Goal: Task Accomplishment & Management: Manage account settings

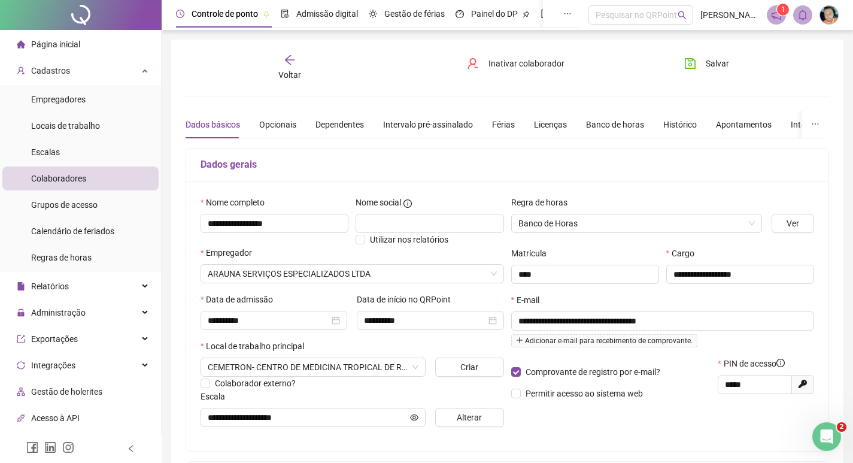
click at [284, 57] on icon "arrow-left" at bounding box center [290, 60] width 12 height 12
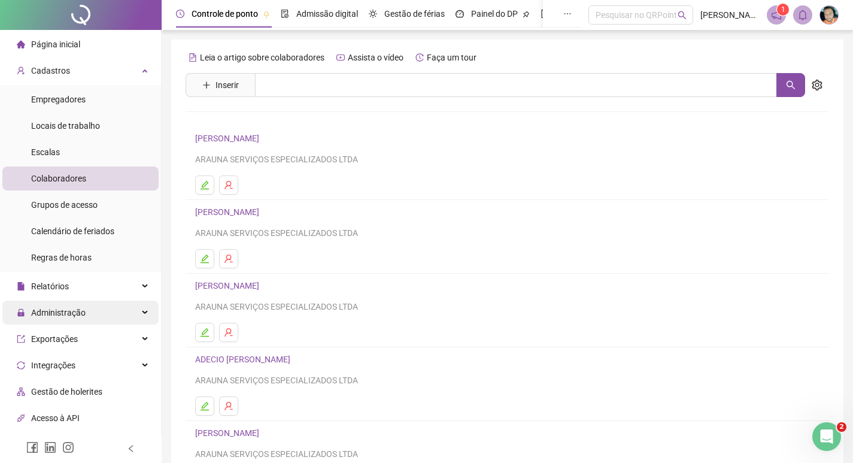
click at [71, 308] on span "Administração" at bounding box center [58, 313] width 55 height 10
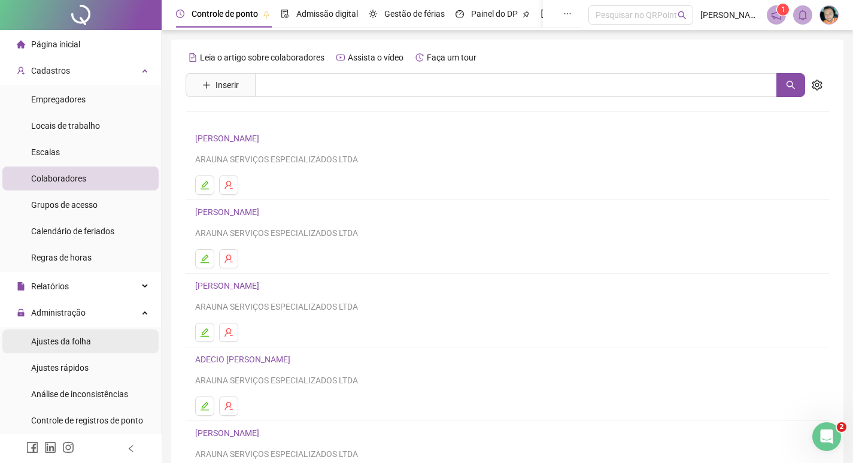
click at [68, 346] on span "Ajustes da folha" at bounding box center [61, 342] width 60 height 10
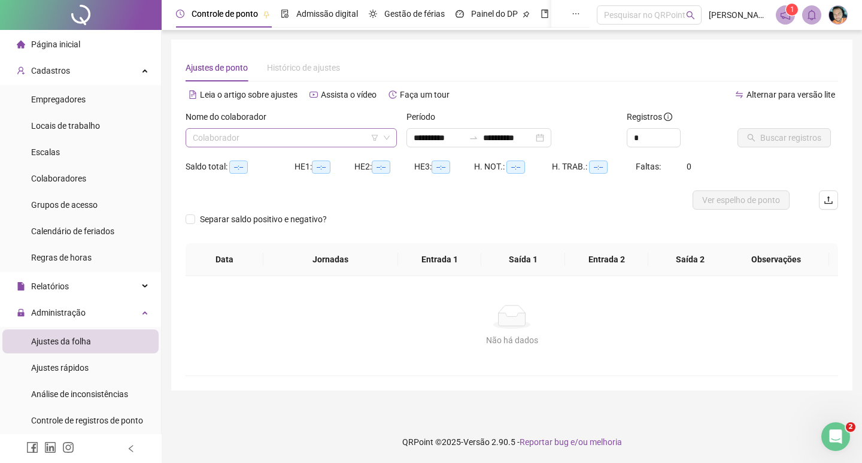
type input "**********"
click at [243, 131] on input "search" at bounding box center [286, 138] width 186 height 18
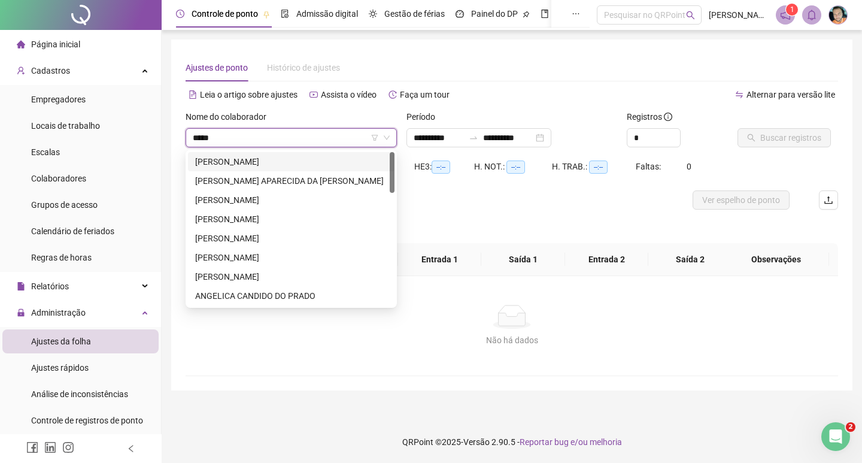
type input "******"
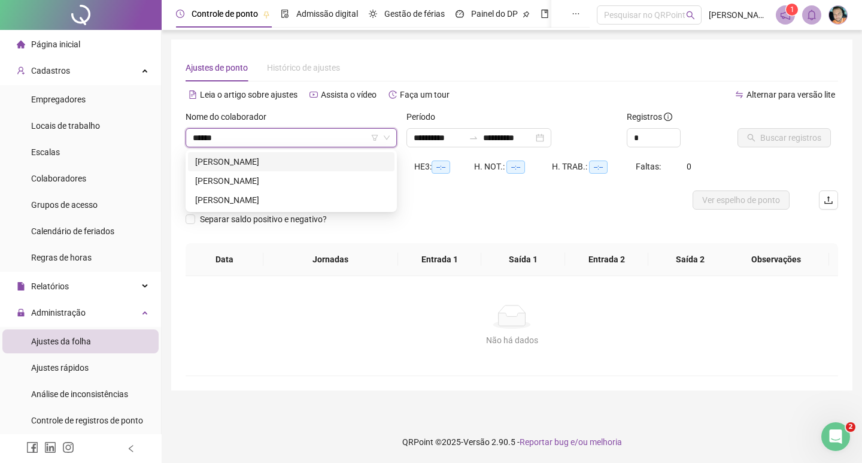
click at [286, 167] on div "ANGELO MIGUEL FELIX IZIDRO" at bounding box center [291, 161] width 192 height 13
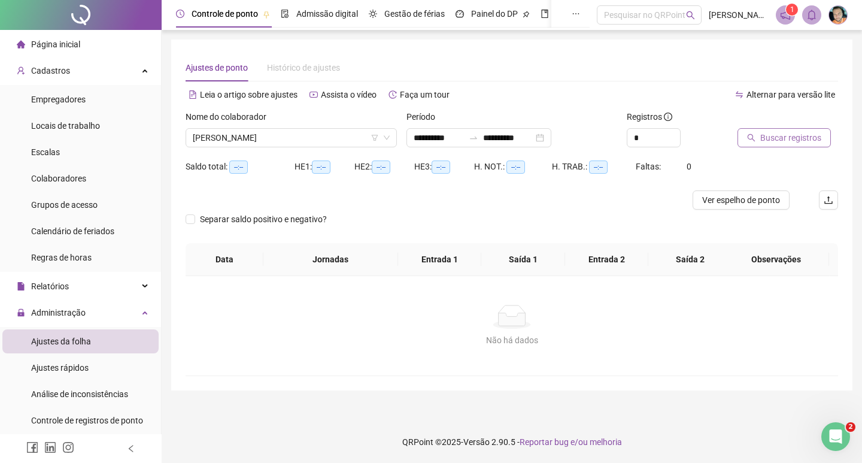
click at [788, 144] on span "Buscar registros" at bounding box center [791, 137] width 61 height 13
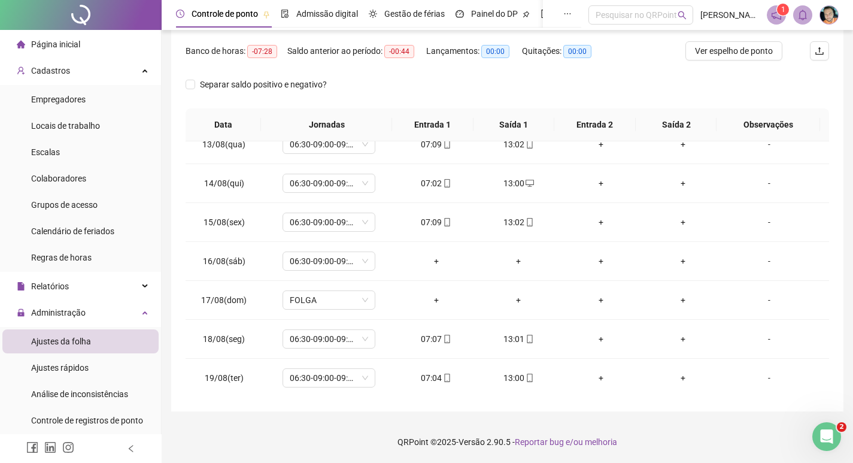
scroll to position [484, 0]
click at [761, 259] on div "-" at bounding box center [769, 260] width 71 height 13
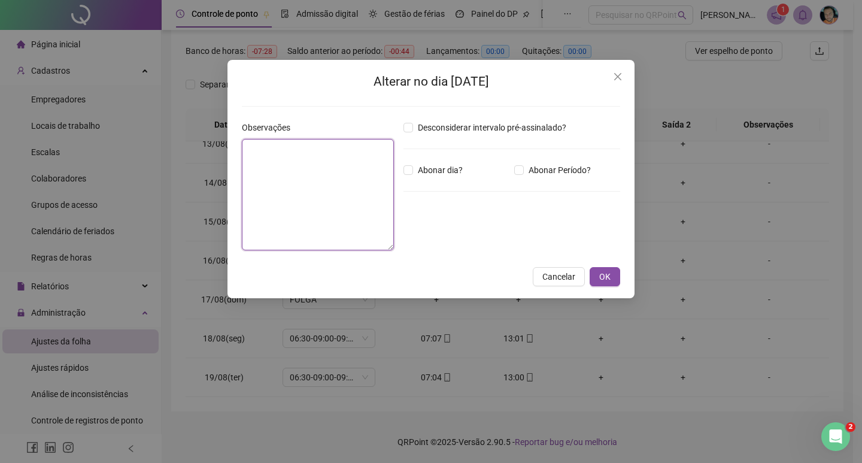
click at [317, 170] on textarea at bounding box center [318, 194] width 152 height 111
type textarea "*****"
click at [604, 274] on span "OK" at bounding box center [605, 276] width 11 height 13
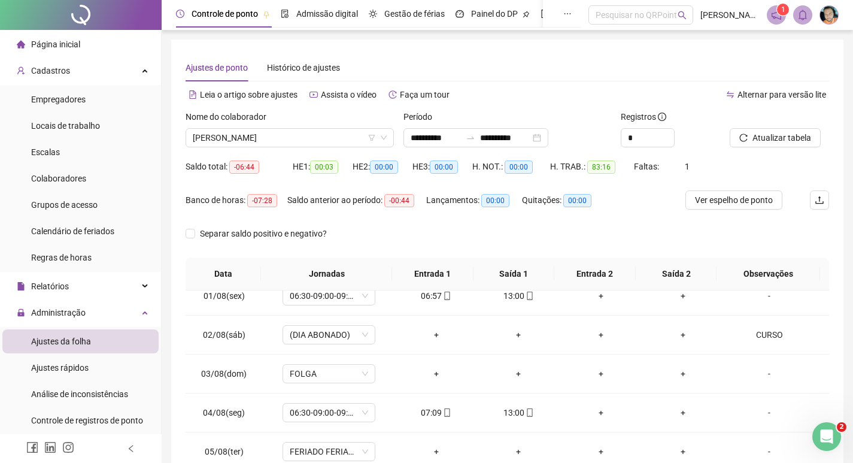
scroll to position [0, 0]
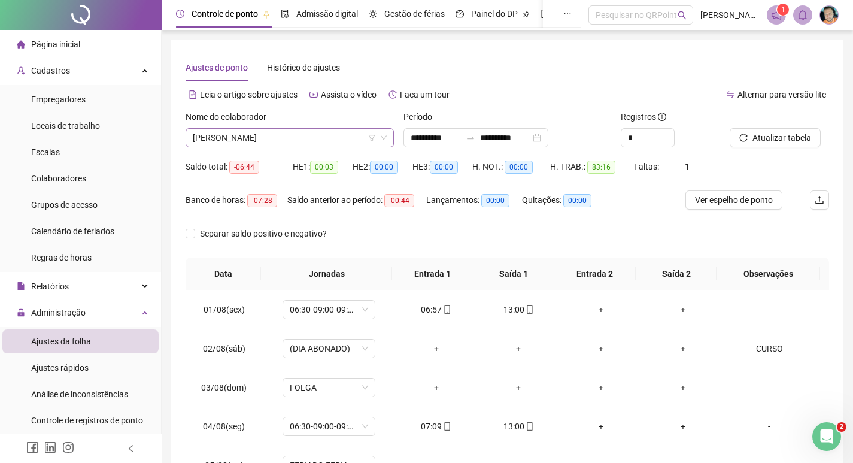
click at [231, 137] on span "ANGELO MIGUEL FELIX IZIDRO" at bounding box center [290, 138] width 194 height 18
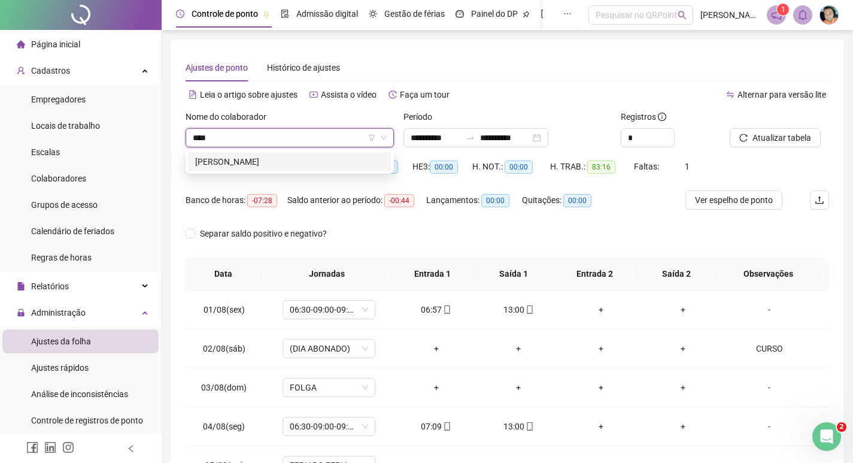
type input "*****"
click at [232, 159] on div "DHIENIFFER NICOLY RIBEIRO FRANCA" at bounding box center [289, 161] width 189 height 13
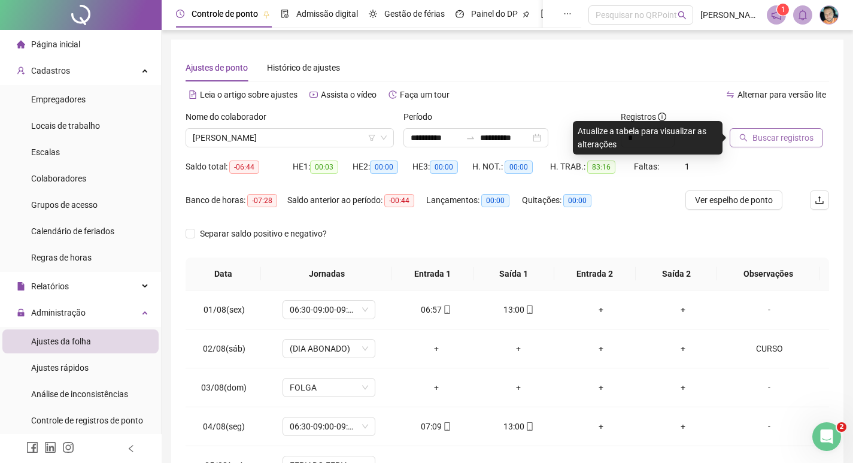
click at [788, 131] on button "Buscar registros" at bounding box center [776, 137] width 93 height 19
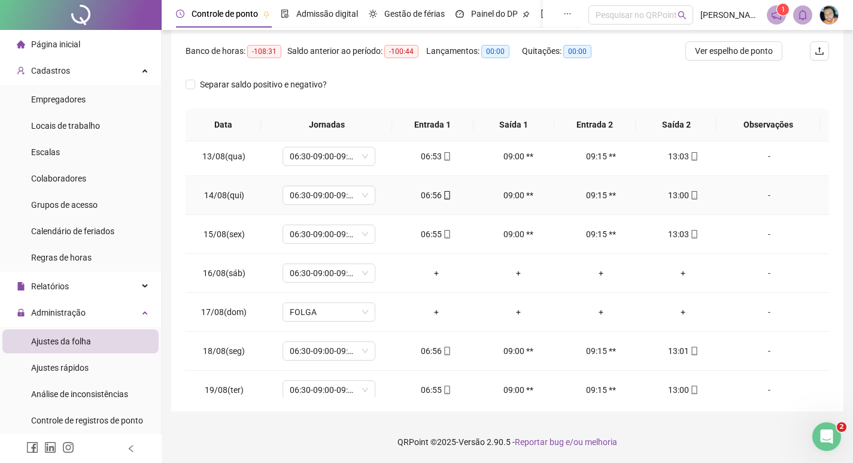
scroll to position [479, 0]
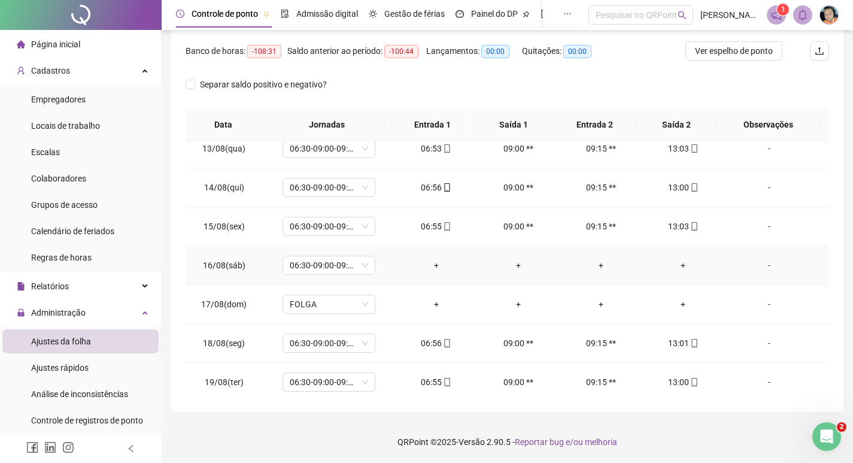
click at [762, 266] on div "-" at bounding box center [769, 265] width 71 height 13
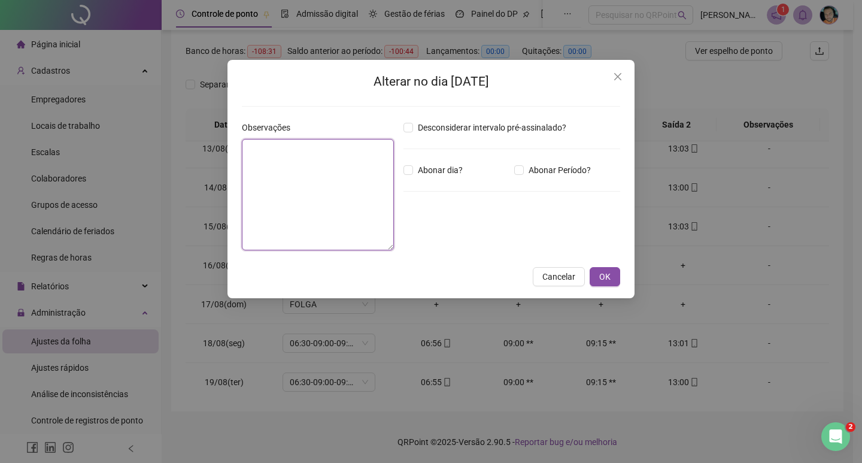
click at [309, 205] on textarea at bounding box center [318, 194] width 152 height 111
type textarea "*****"
click at [405, 175] on label "Abonar dia?" at bounding box center [436, 170] width 64 height 13
click at [605, 274] on span "OK" at bounding box center [605, 276] width 11 height 13
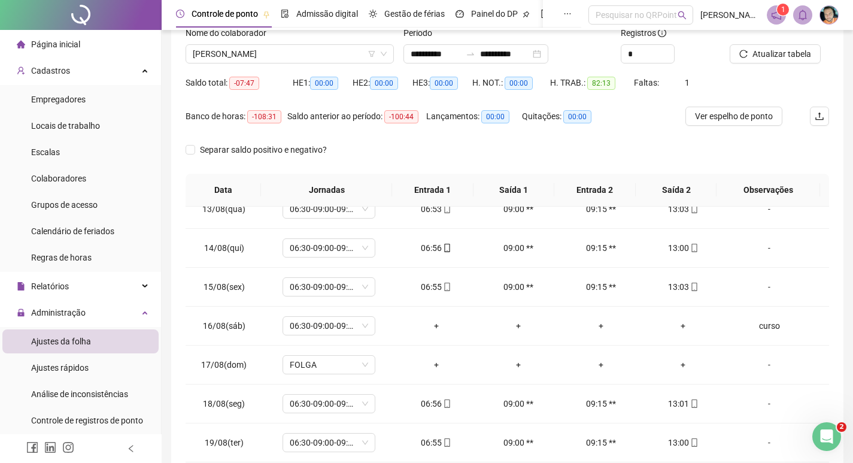
scroll to position [0, 0]
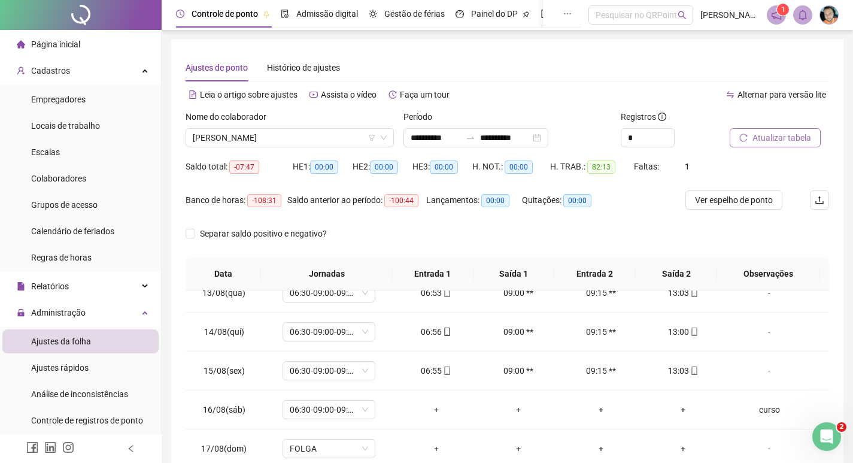
click at [782, 137] on span "Atualizar tabela" at bounding box center [782, 137] width 59 height 13
click at [276, 138] on span "DHIENIFFER NICOLY RIBEIRO FRANCA" at bounding box center [290, 138] width 194 height 18
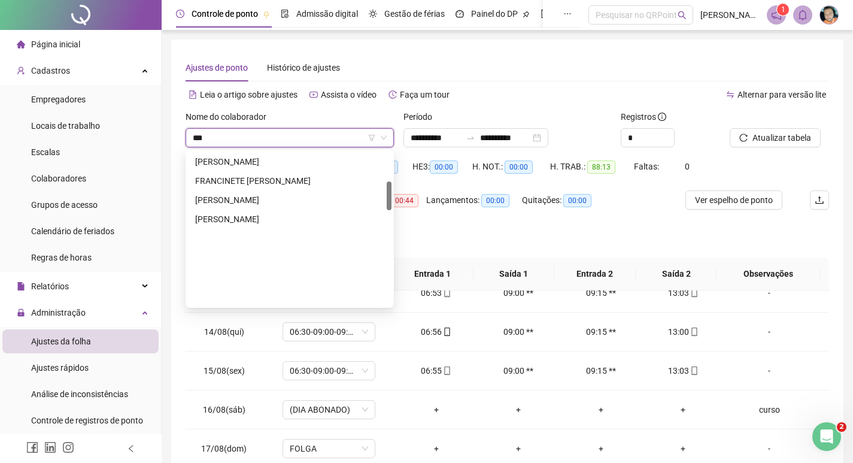
scroll to position [153, 0]
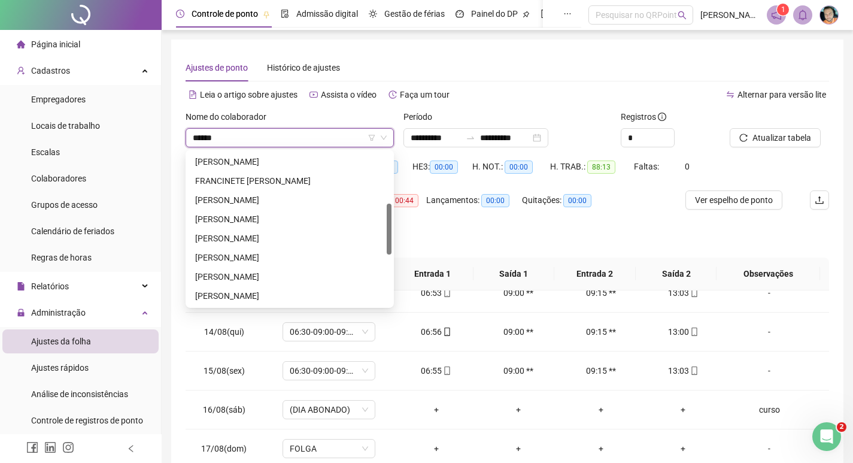
type input "*******"
click at [274, 202] on div "FRANCISQUINHA CARDOZO COELHO" at bounding box center [289, 199] width 189 height 13
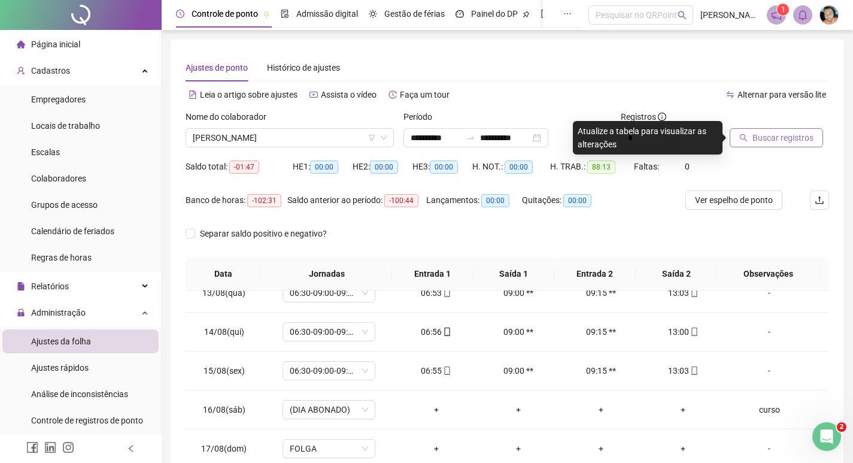
click at [755, 140] on span "Buscar registros" at bounding box center [783, 137] width 61 height 13
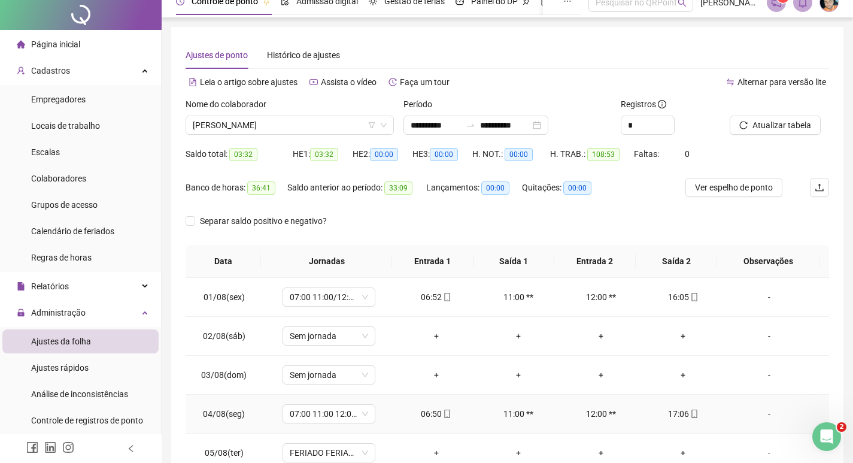
scroll to position [0, 0]
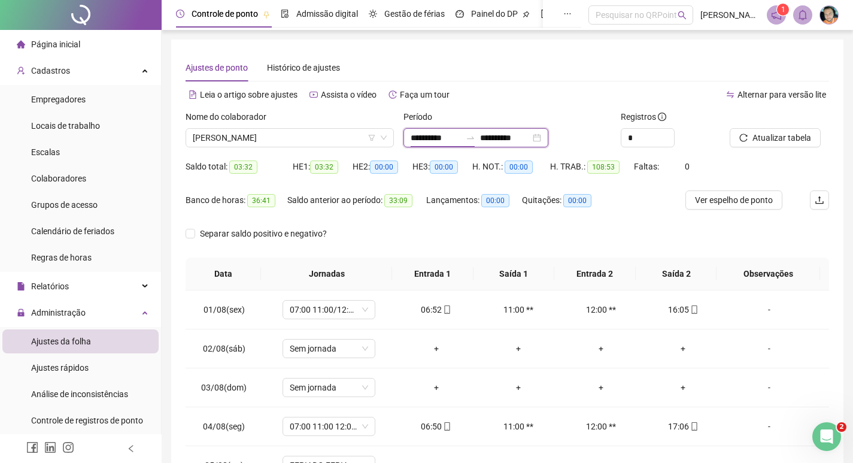
click at [414, 140] on input "**********" at bounding box center [436, 137] width 50 height 13
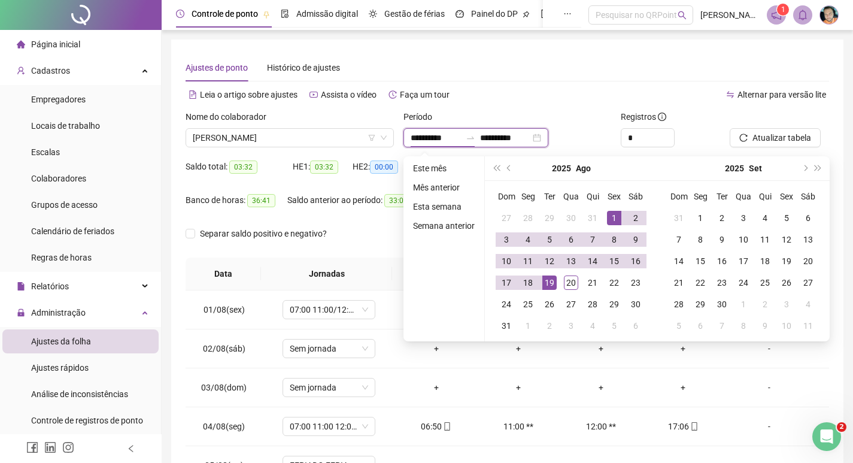
type input "**********"
click at [510, 171] on button "prev-year" at bounding box center [509, 168] width 13 height 24
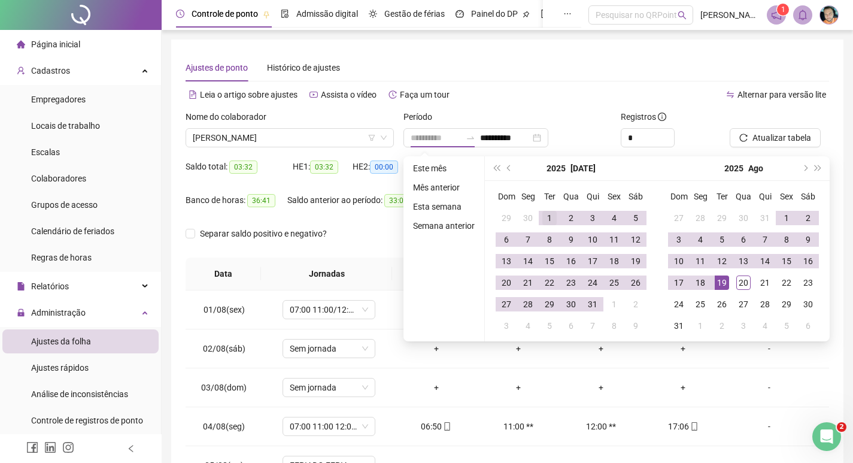
type input "**********"
click at [548, 223] on div "1" at bounding box center [550, 218] width 14 height 14
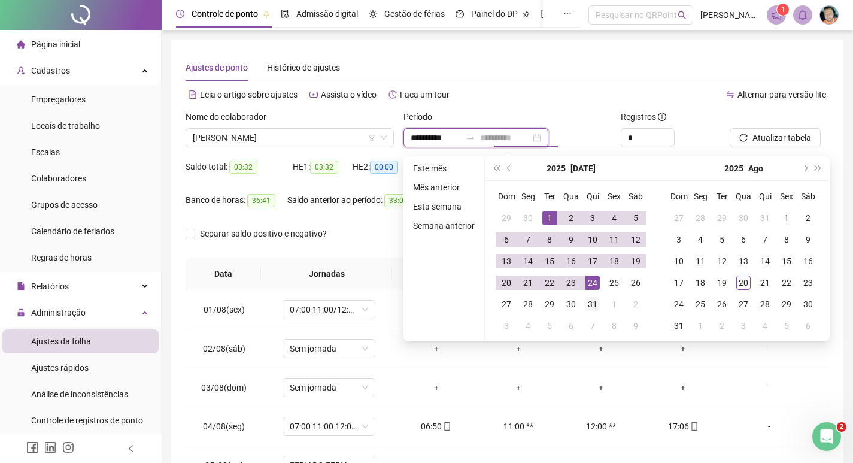
type input "**********"
click at [594, 306] on div "31" at bounding box center [593, 304] width 14 height 14
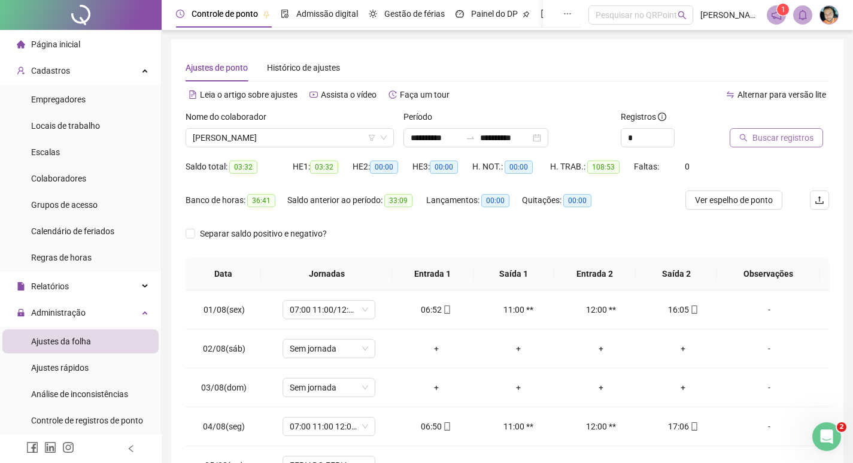
click at [805, 141] on span "Buscar registros" at bounding box center [783, 137] width 61 height 13
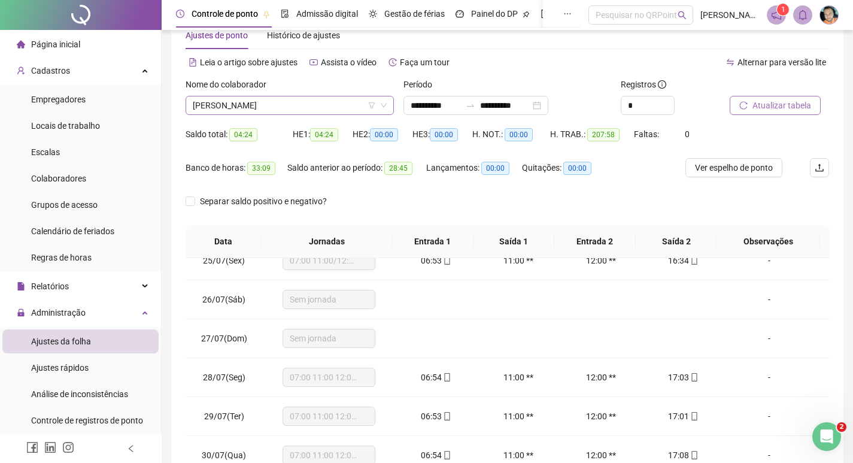
scroll to position [29, 0]
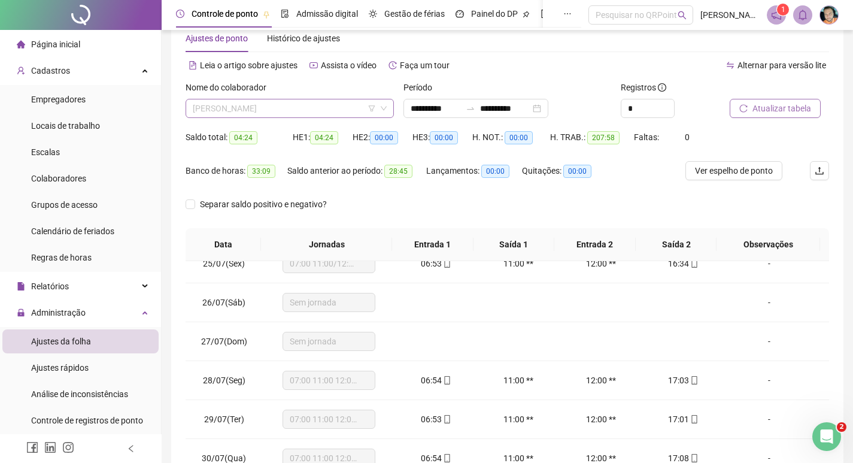
click at [263, 113] on span "FRANCISQUINHA CARDOZO COELHO" at bounding box center [290, 108] width 194 height 18
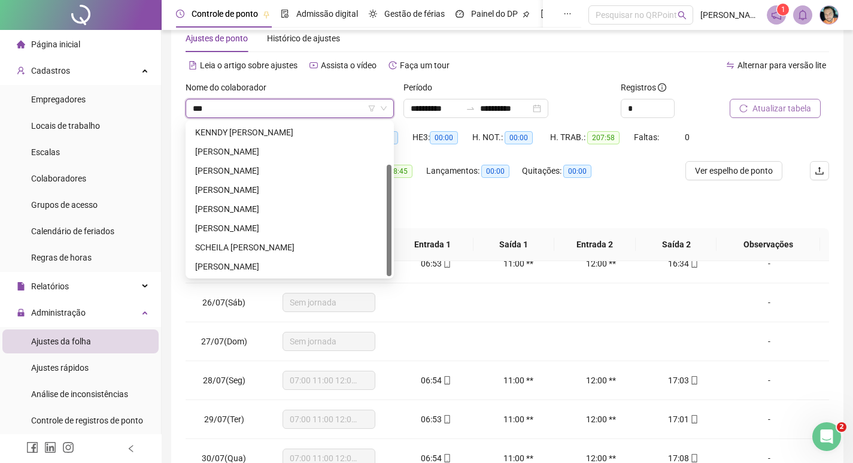
scroll to position [57, 0]
type input "********"
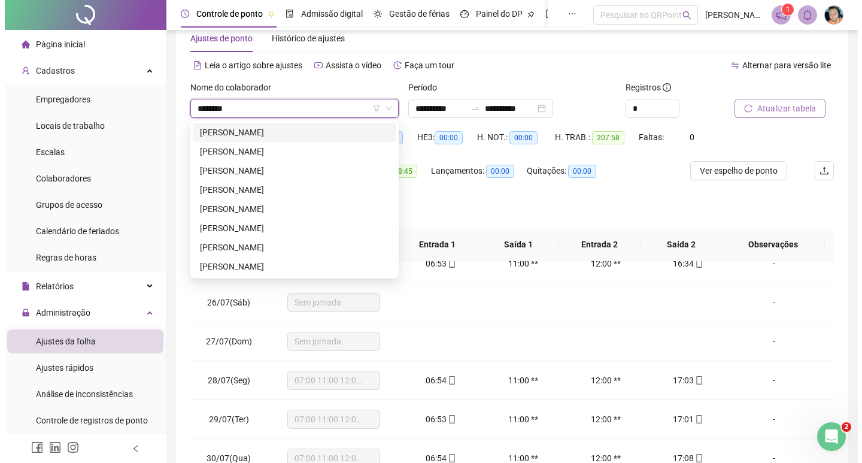
scroll to position [0, 0]
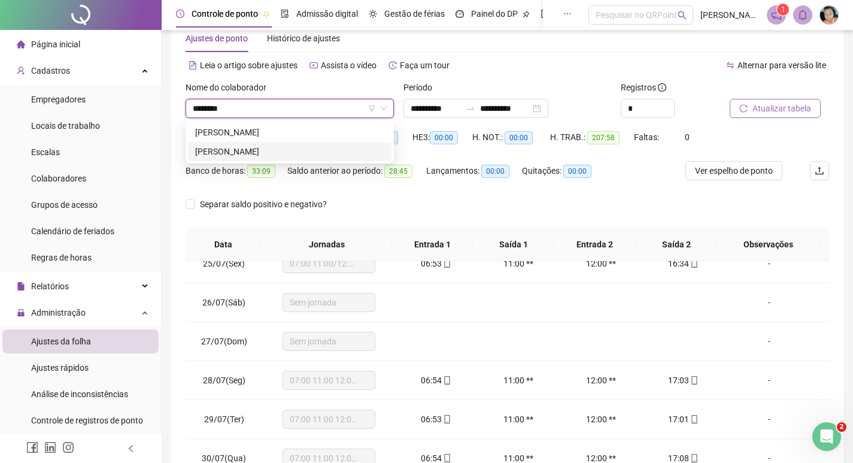
click at [230, 153] on div "GABRIELY EDUARDA DOS SANTOS" at bounding box center [289, 151] width 189 height 13
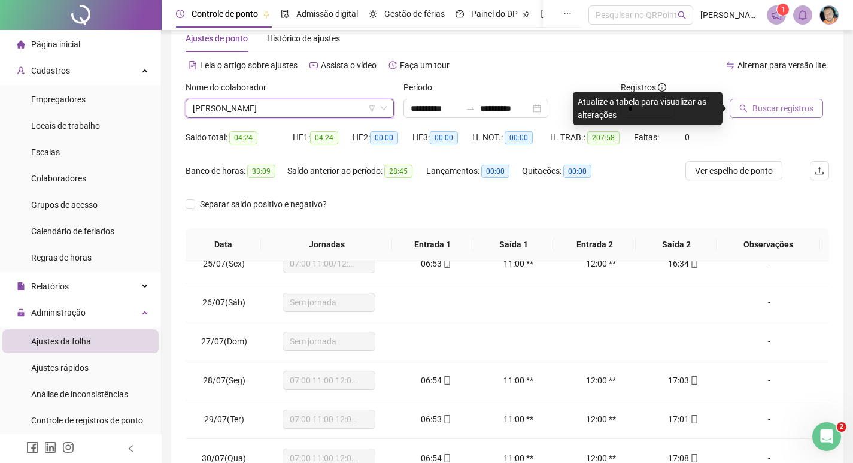
click at [774, 107] on span "Buscar registros" at bounding box center [783, 108] width 61 height 13
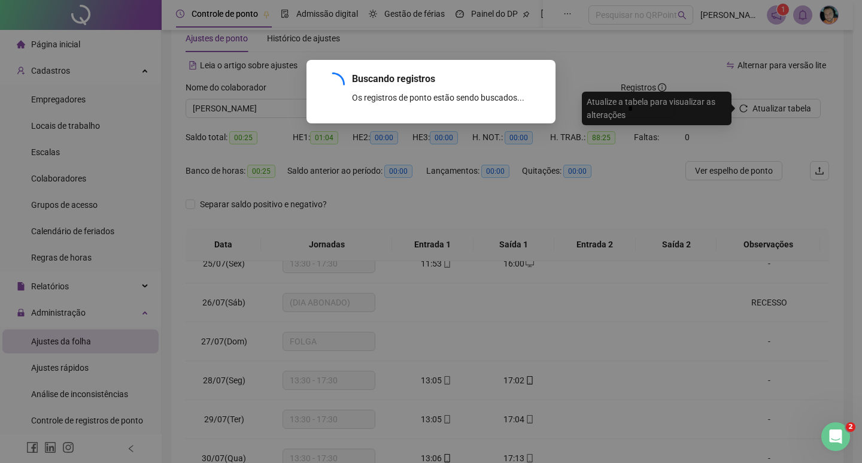
scroll to position [718, 0]
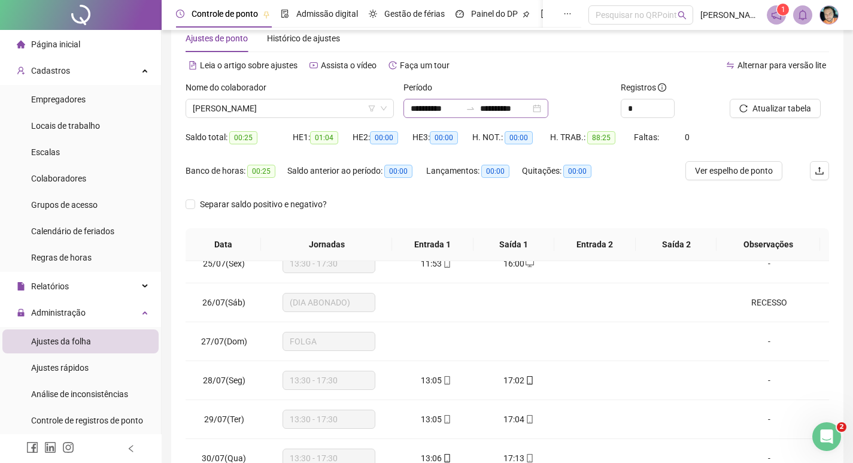
click at [408, 108] on div "**********" at bounding box center [476, 108] width 145 height 19
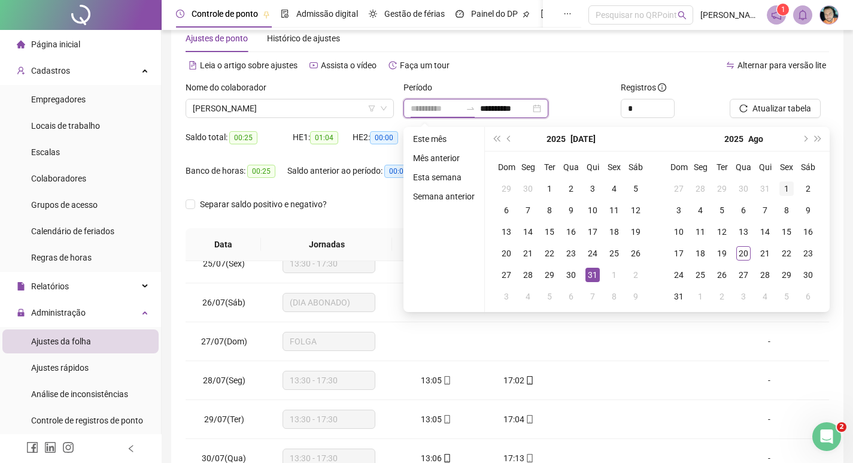
type input "**********"
click at [788, 186] on div "1" at bounding box center [787, 188] width 14 height 14
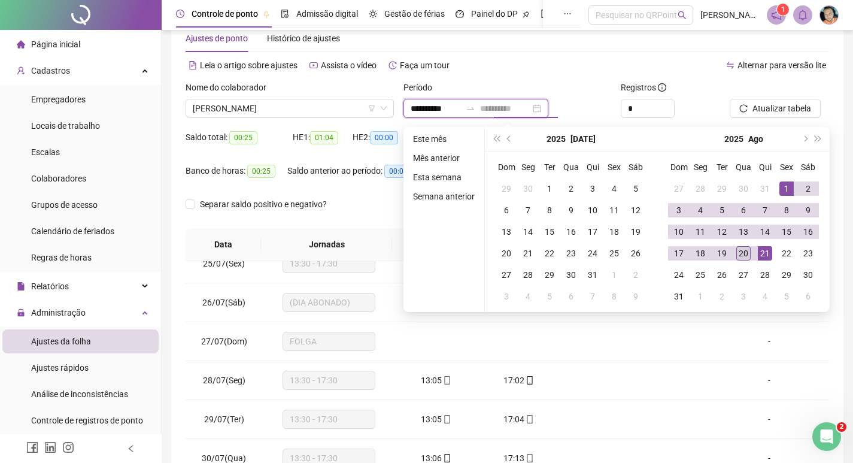
type input "**********"
click at [745, 252] on div "20" at bounding box center [744, 253] width 14 height 14
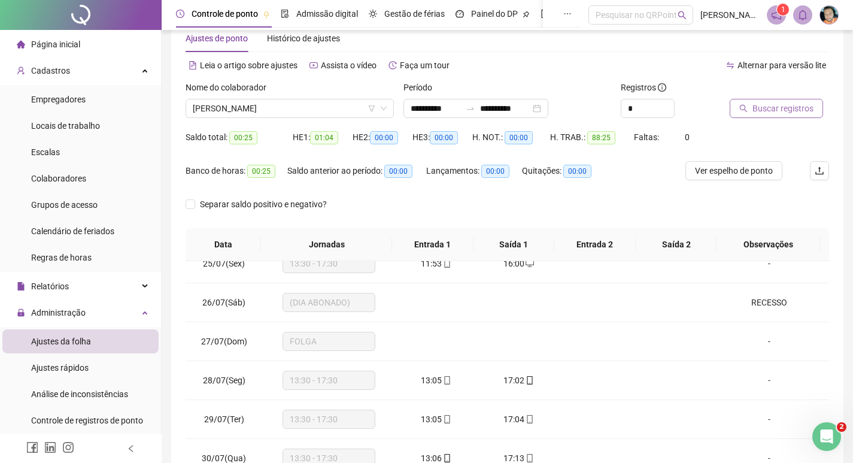
click at [778, 105] on span "Buscar registros" at bounding box center [783, 108] width 61 height 13
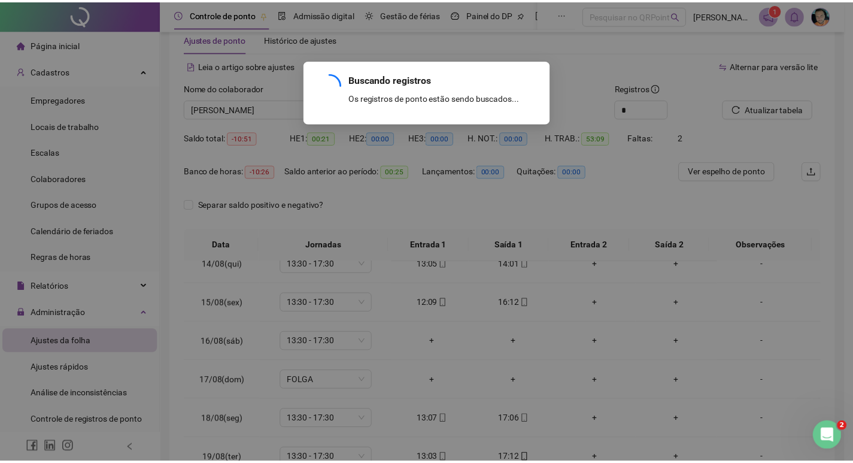
scroll to position [523, 0]
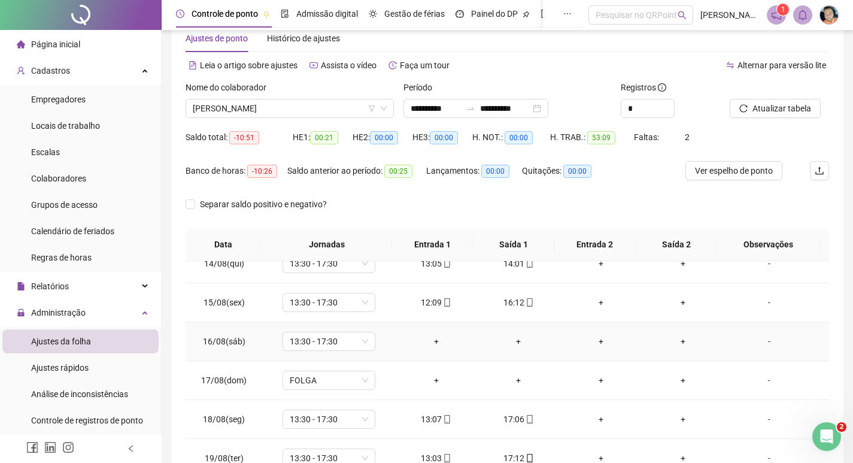
click at [764, 343] on div "-" at bounding box center [769, 341] width 71 height 13
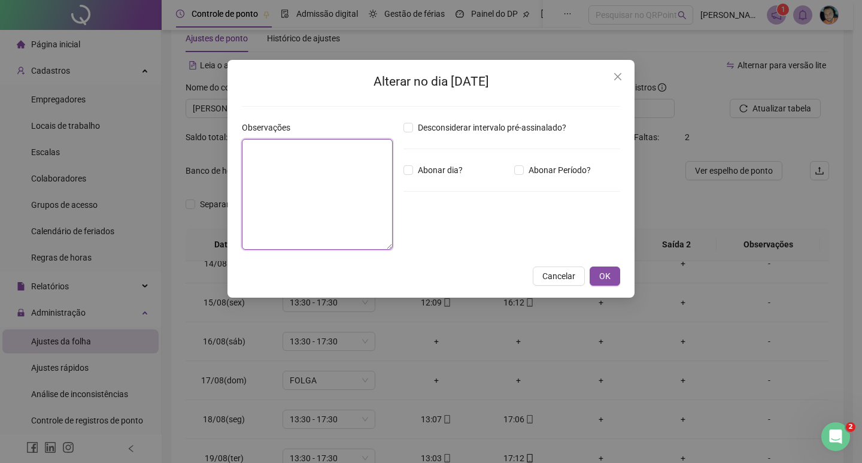
click at [333, 221] on textarea at bounding box center [317, 194] width 151 height 111
type textarea "*****"
click at [604, 276] on span "OK" at bounding box center [605, 276] width 11 height 13
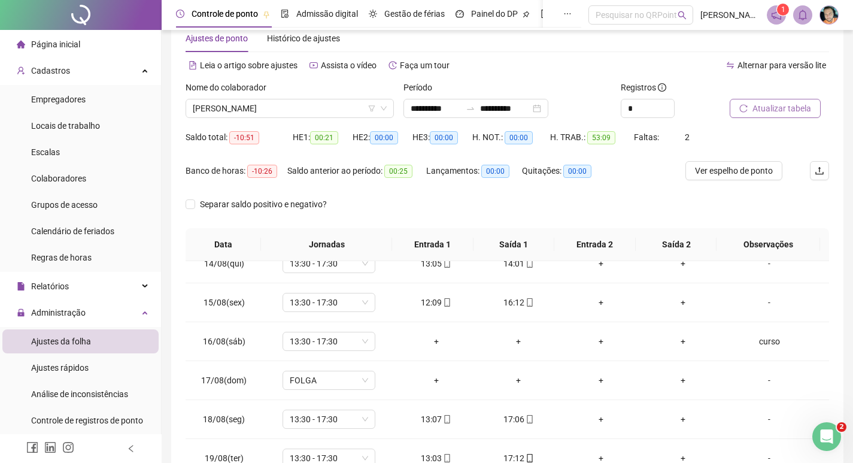
click at [761, 108] on span "Atualizar tabela" at bounding box center [782, 108] width 59 height 13
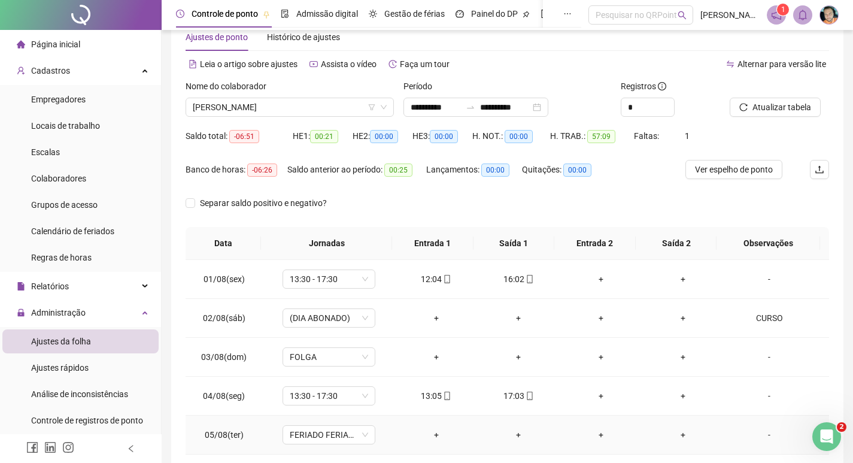
scroll to position [0, 0]
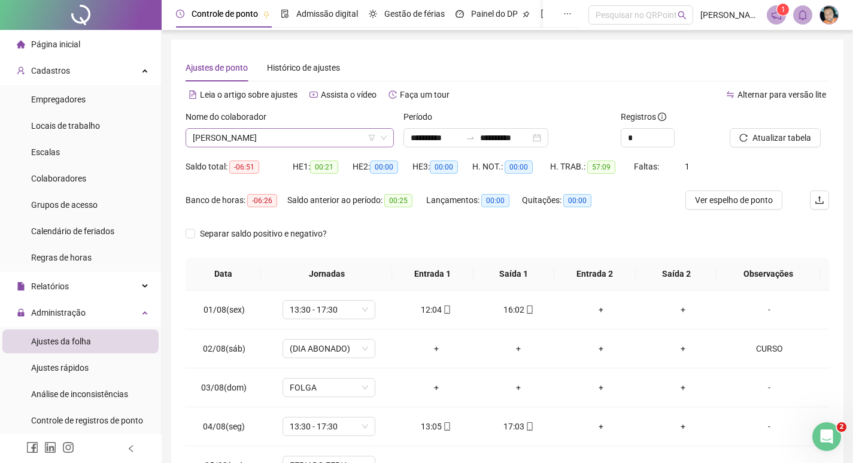
click at [255, 135] on span "GABRIELY EDUARDA DOS SANTOS" at bounding box center [290, 138] width 194 height 18
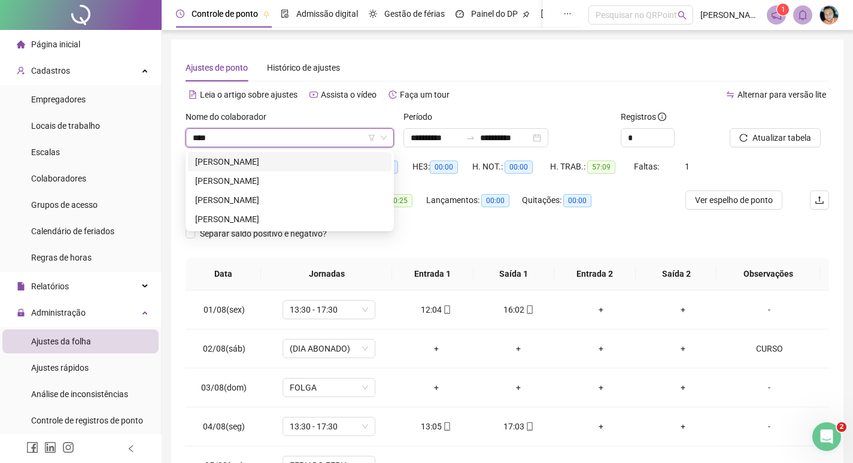
type input "*****"
click at [253, 165] on div "SOLANGE ANDRELINO" at bounding box center [289, 161] width 189 height 13
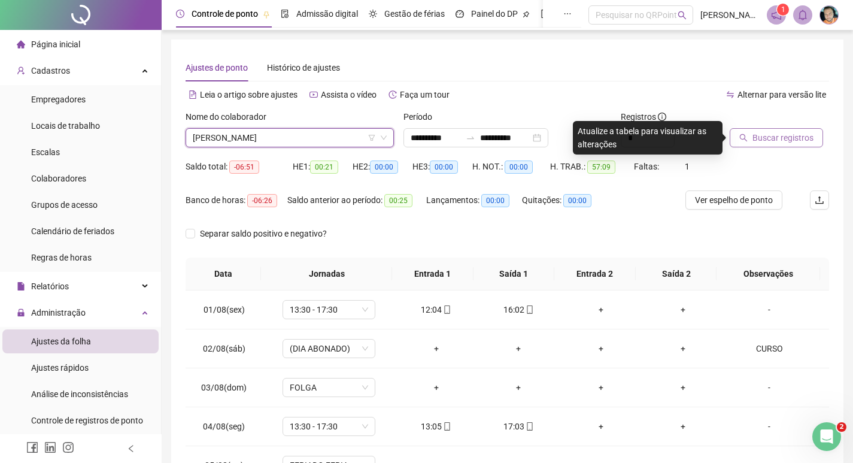
click at [769, 143] on span "Buscar registros" at bounding box center [783, 137] width 61 height 13
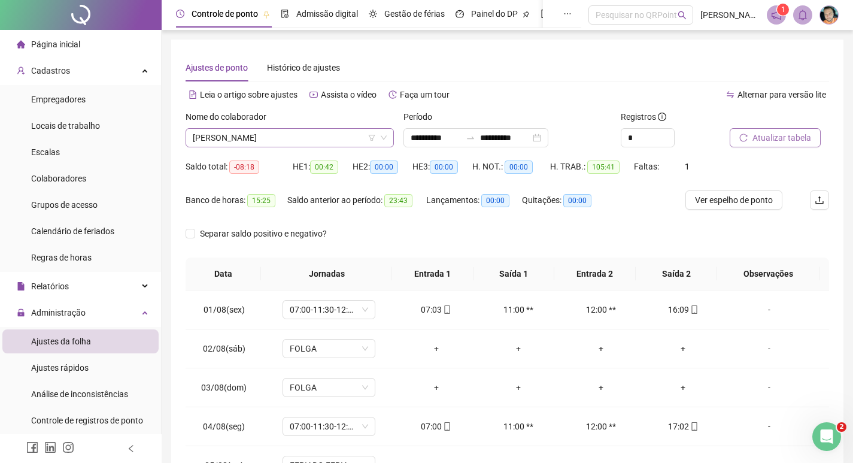
click at [266, 136] on span "SOLANGE ANDRELINO" at bounding box center [290, 138] width 194 height 18
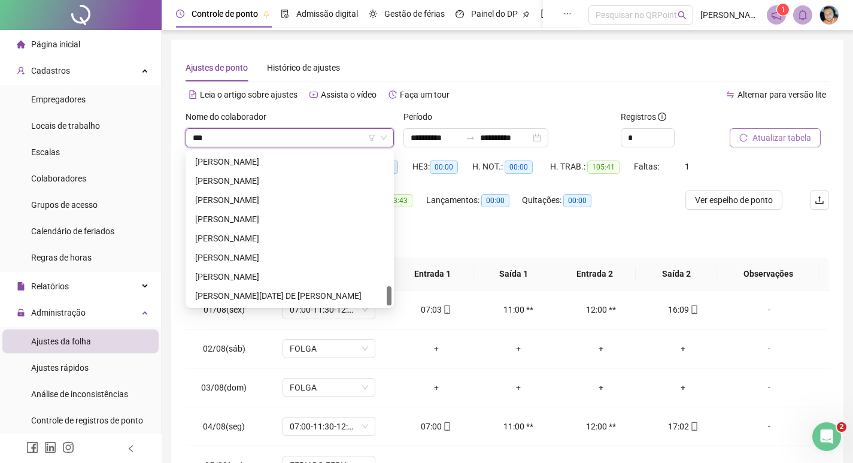
scroll to position [19, 0]
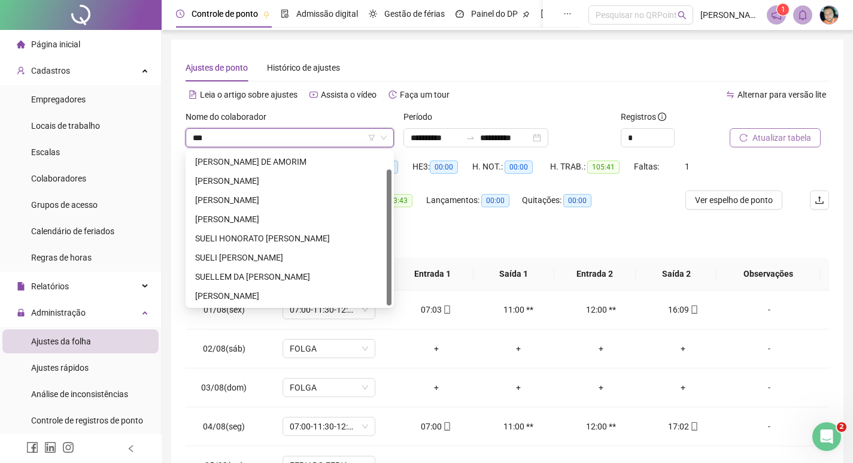
type input "****"
click at [257, 199] on div "SUELI ALVES RODRIGUES" at bounding box center [289, 199] width 189 height 13
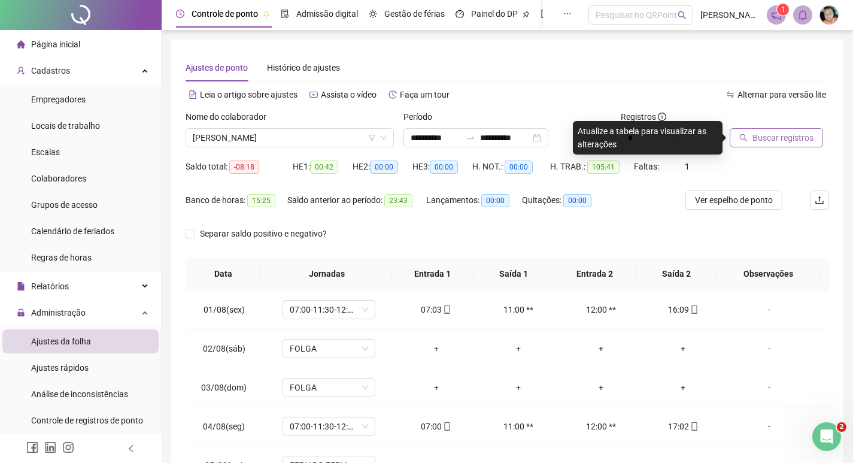
click at [751, 143] on button "Buscar registros" at bounding box center [776, 137] width 93 height 19
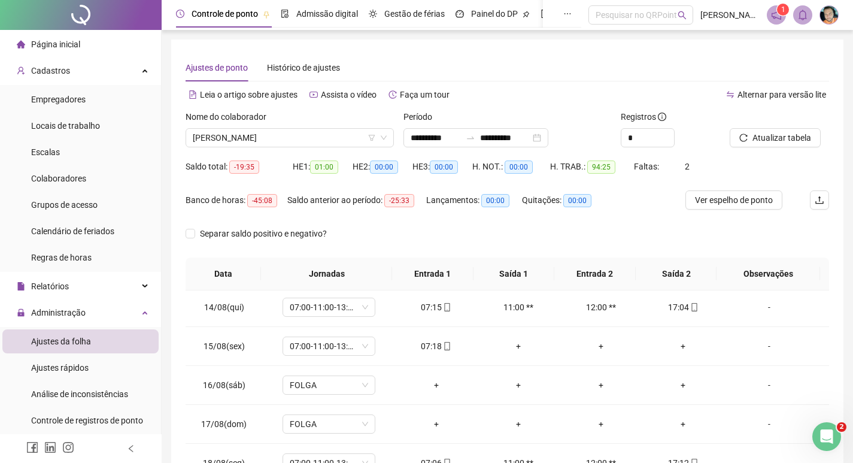
scroll to position [523, 0]
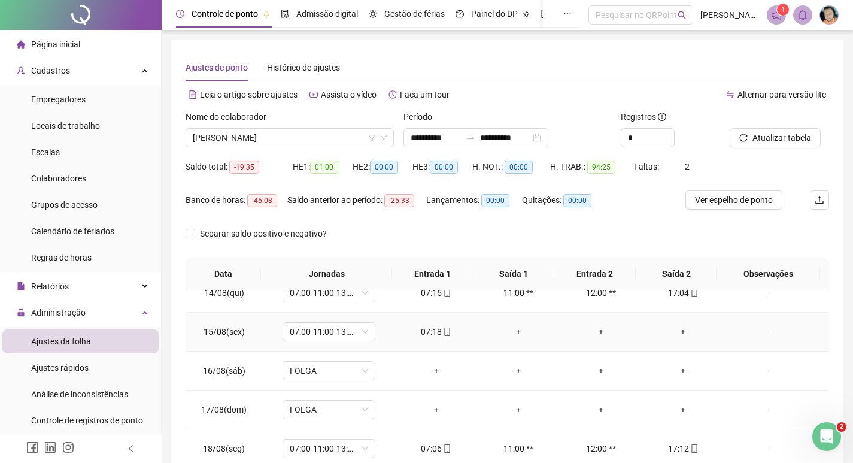
click at [516, 332] on div "+" at bounding box center [518, 331] width 63 height 13
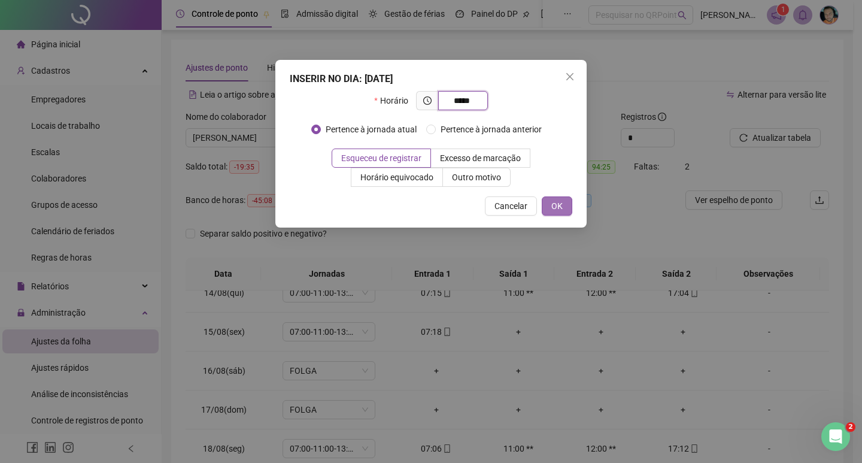
type input "*****"
click at [559, 202] on span "OK" at bounding box center [557, 205] width 11 height 13
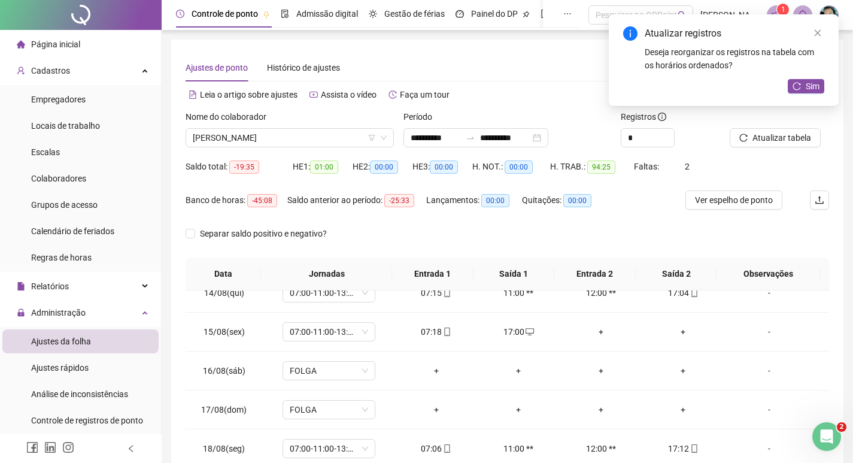
click at [779, 143] on span "Atualizar tabela" at bounding box center [782, 137] width 59 height 13
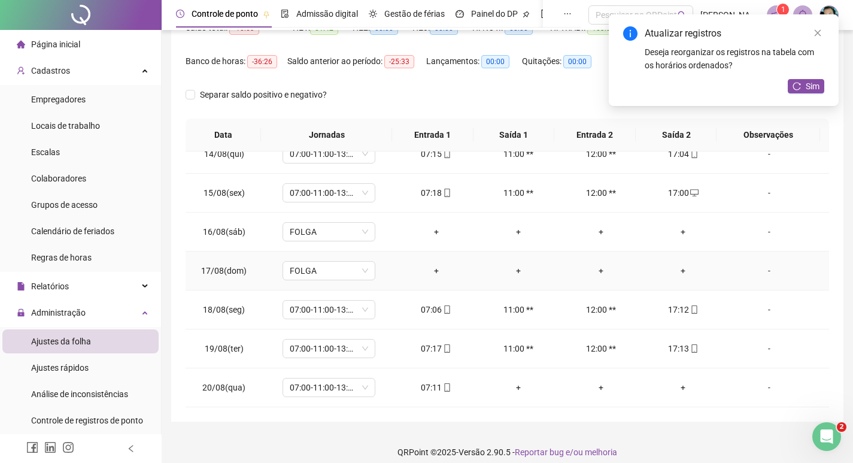
scroll to position [149, 0]
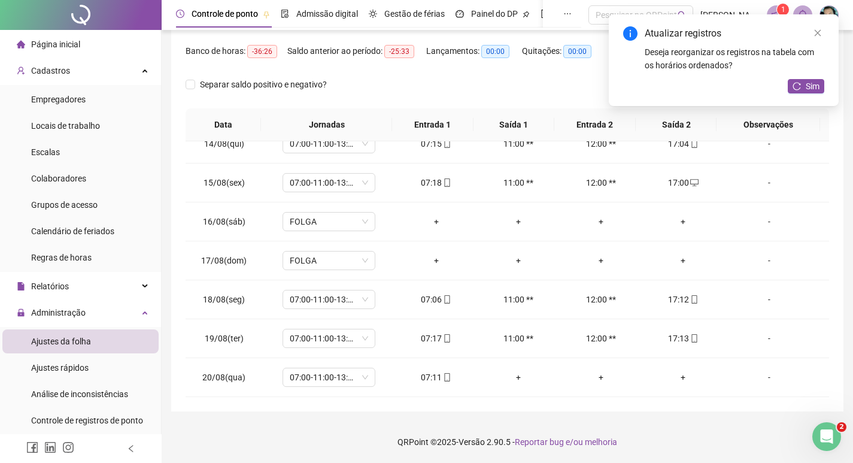
drag, startPoint x: 795, startPoint y: 87, endPoint x: 708, endPoint y: 113, distance: 91.0
click at [795, 87] on icon "reload" at bounding box center [797, 86] width 8 height 8
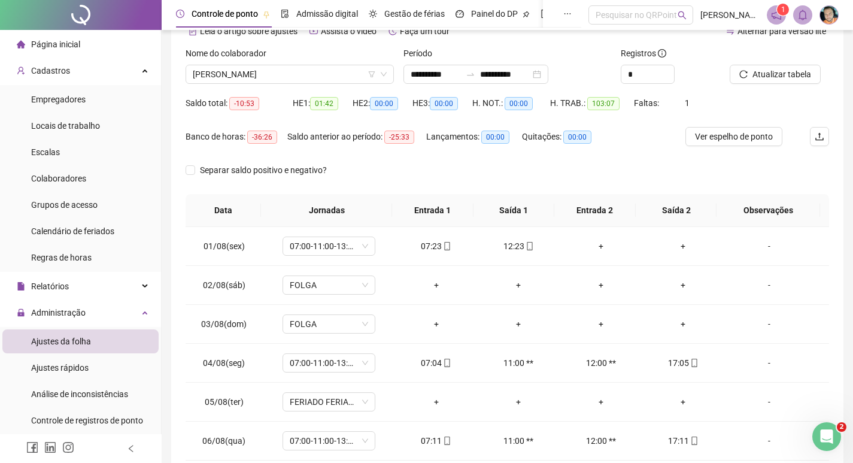
scroll to position [0, 0]
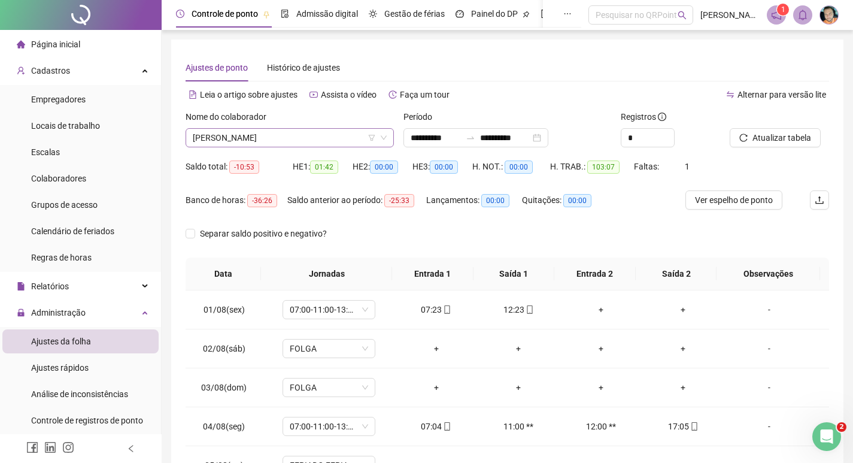
click at [238, 134] on span "SUELI ALVES RODRIGUES" at bounding box center [290, 138] width 194 height 18
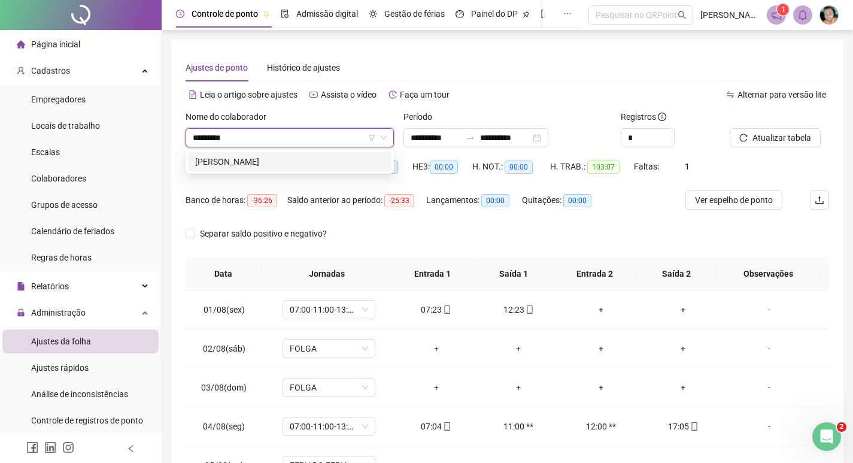
type input "**********"
click at [240, 159] on div "[PERSON_NAME]" at bounding box center [289, 161] width 189 height 13
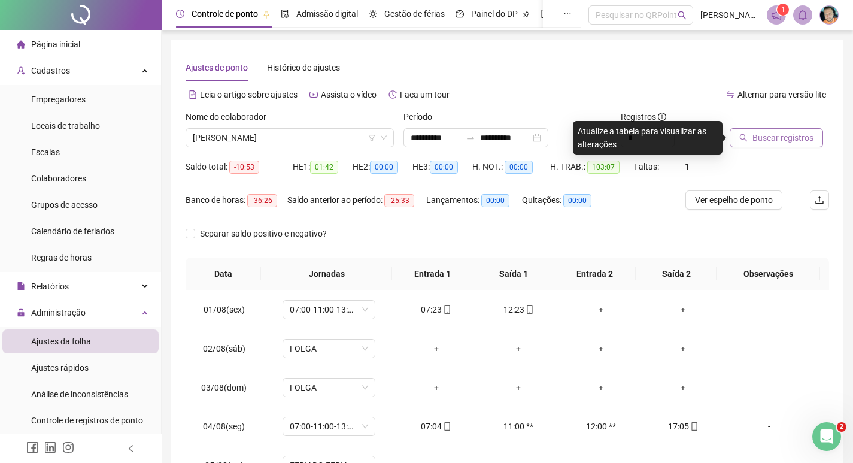
click at [772, 137] on span "Buscar registros" at bounding box center [783, 137] width 61 height 13
click at [762, 347] on div "-" at bounding box center [769, 348] width 71 height 13
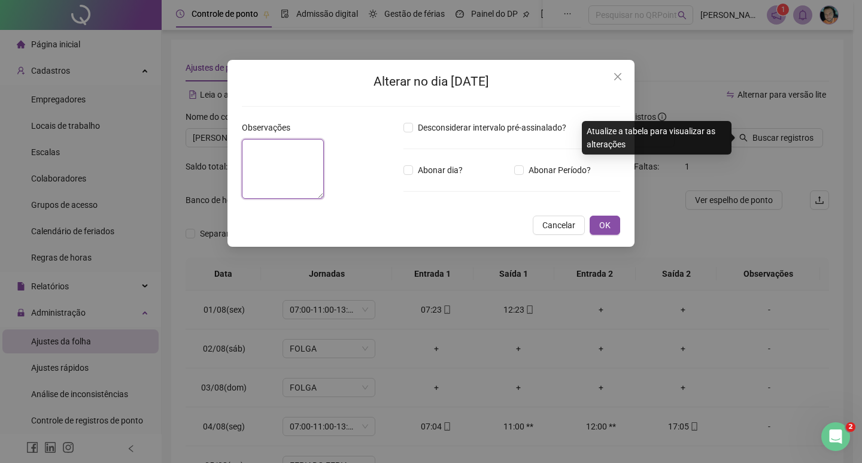
click at [324, 190] on textarea at bounding box center [283, 169] width 82 height 60
click at [614, 75] on icon "close" at bounding box center [618, 77] width 10 height 10
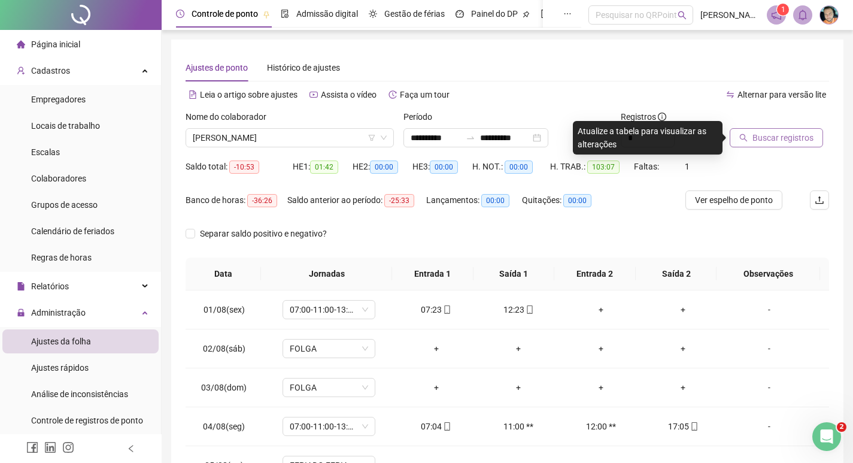
click at [792, 137] on span "Buscar registros" at bounding box center [783, 137] width 61 height 13
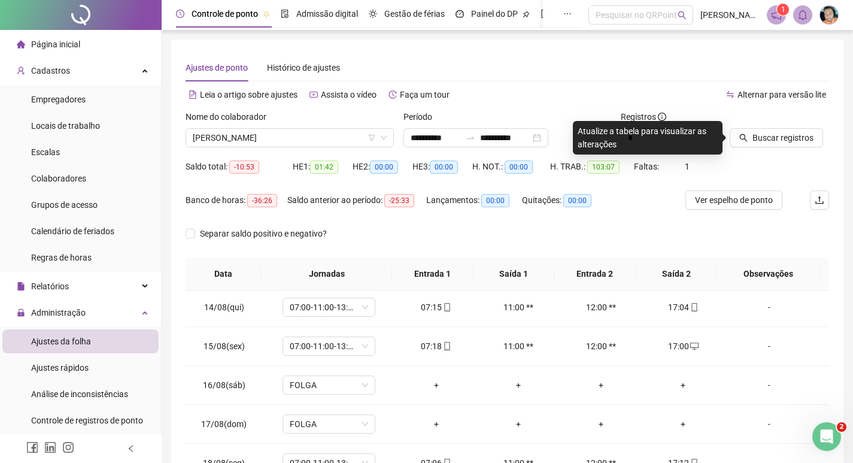
scroll to position [523, 0]
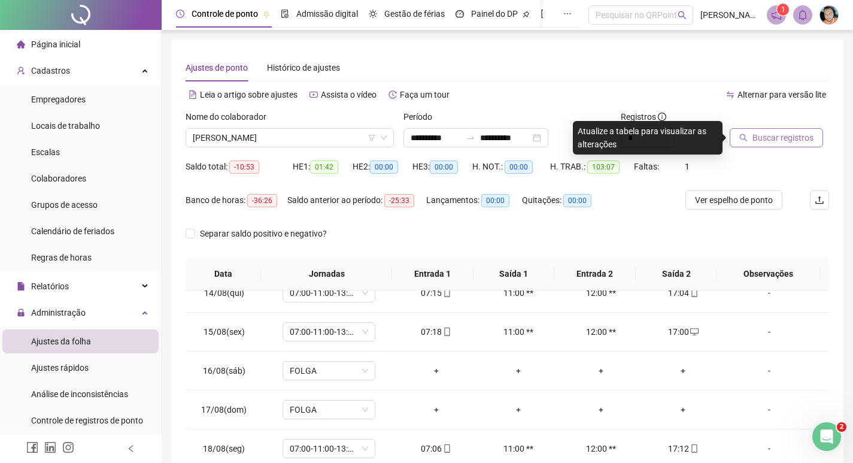
click at [753, 140] on span "Buscar registros" at bounding box center [783, 137] width 61 height 13
click at [763, 138] on span "Buscar registros" at bounding box center [783, 137] width 61 height 13
click at [786, 140] on span "Buscar registros" at bounding box center [783, 137] width 61 height 13
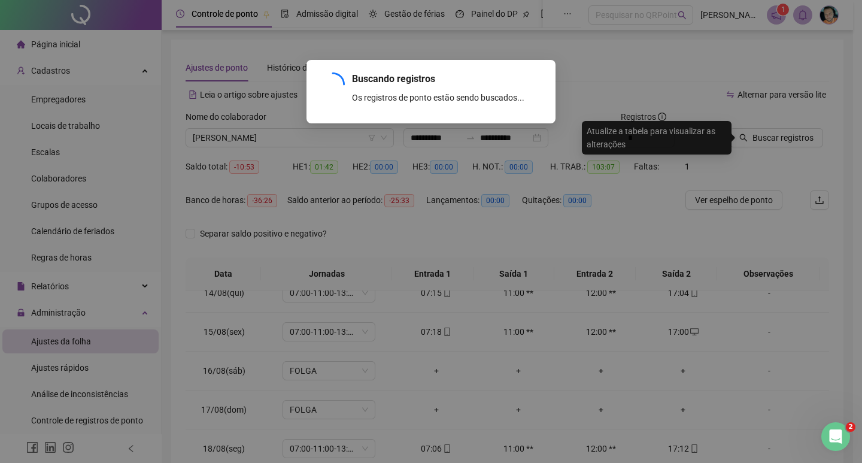
click at [332, 141] on div "Buscando registros Os registros de ponto estão sendo buscados... OK" at bounding box center [431, 231] width 862 height 463
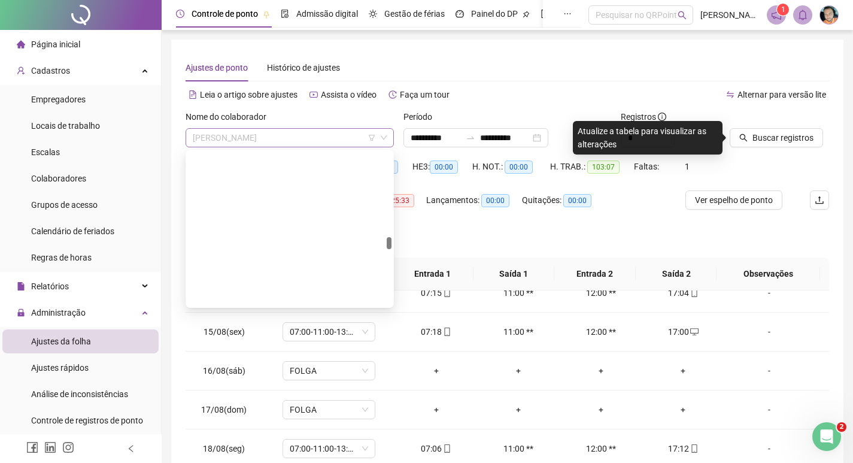
scroll to position [18399, 0]
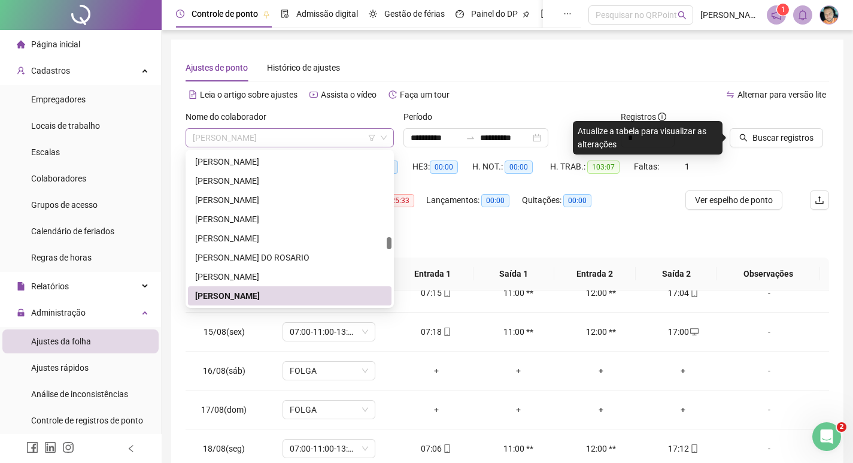
click at [334, 134] on span "[PERSON_NAME]" at bounding box center [290, 138] width 194 height 18
click at [305, 299] on div "[PERSON_NAME]" at bounding box center [289, 295] width 189 height 13
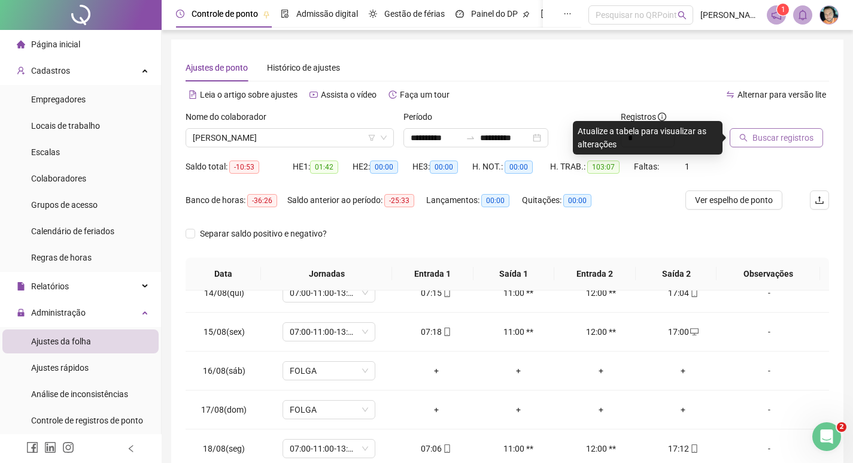
click at [794, 135] on span "Buscar registros" at bounding box center [783, 137] width 61 height 13
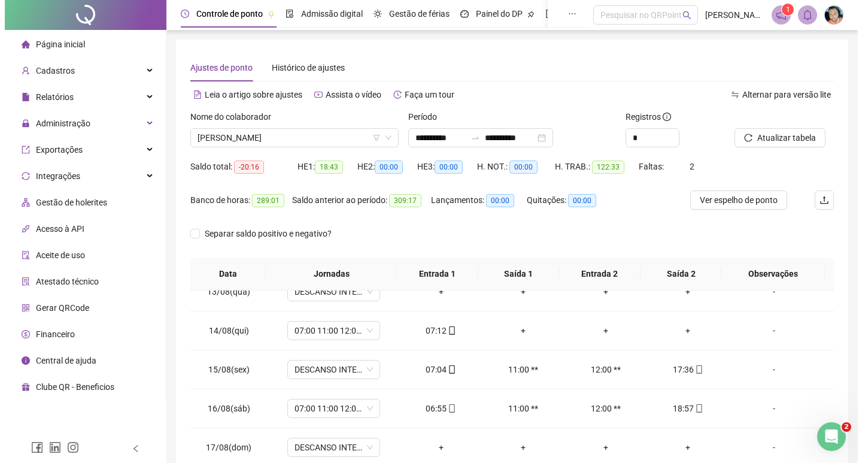
scroll to position [1914, 0]
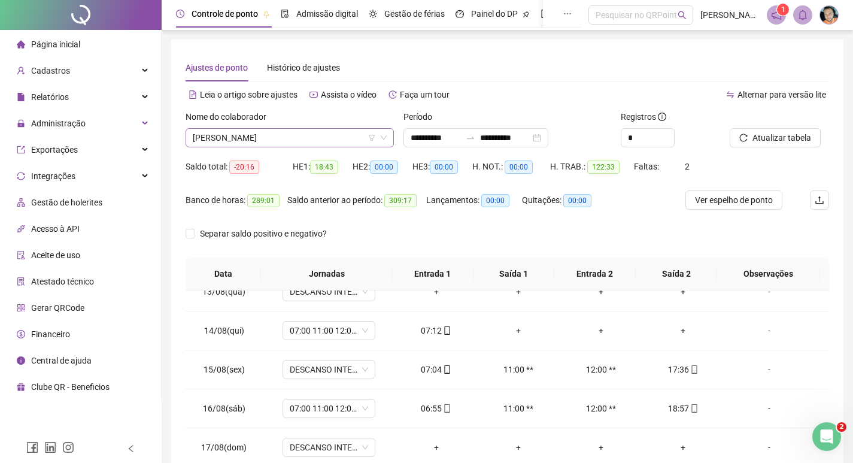
click at [255, 138] on span "[PERSON_NAME]" at bounding box center [290, 138] width 194 height 18
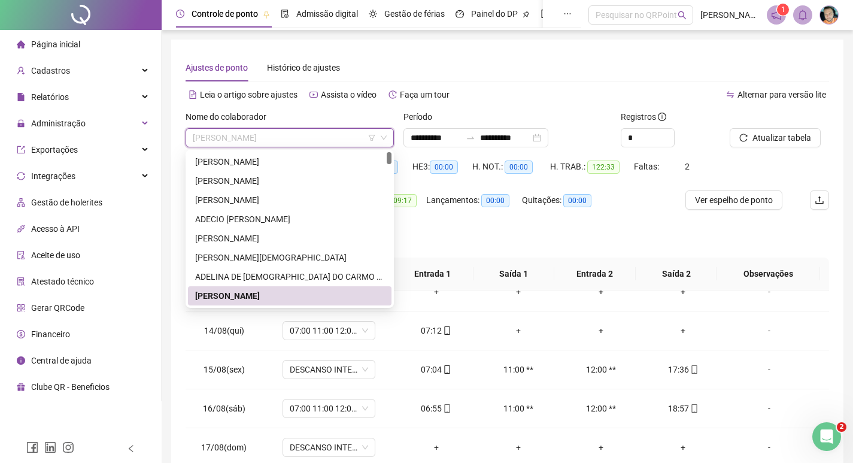
type input "*"
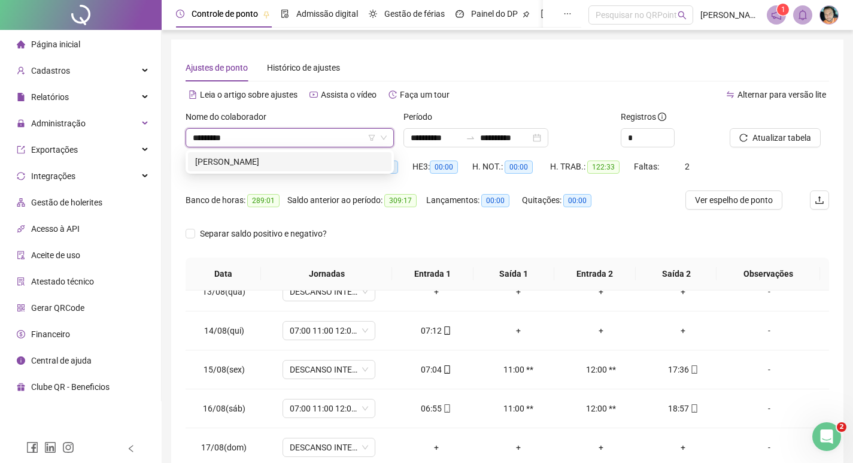
type input "**********"
click at [277, 168] on div "[PERSON_NAME]" at bounding box center [289, 161] width 189 height 13
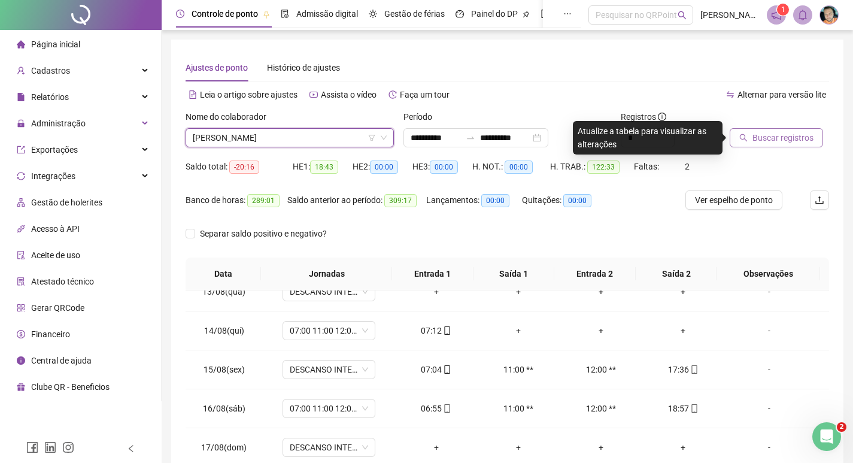
click at [765, 135] on span "Buscar registros" at bounding box center [783, 137] width 61 height 13
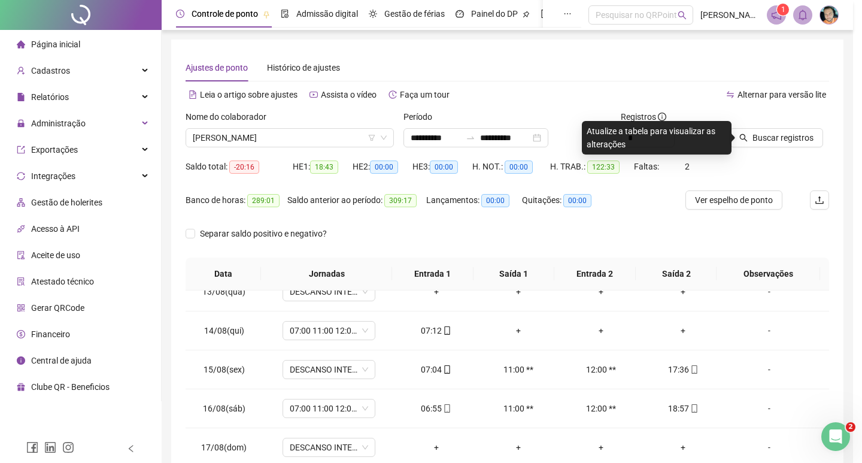
scroll to position [0, 0]
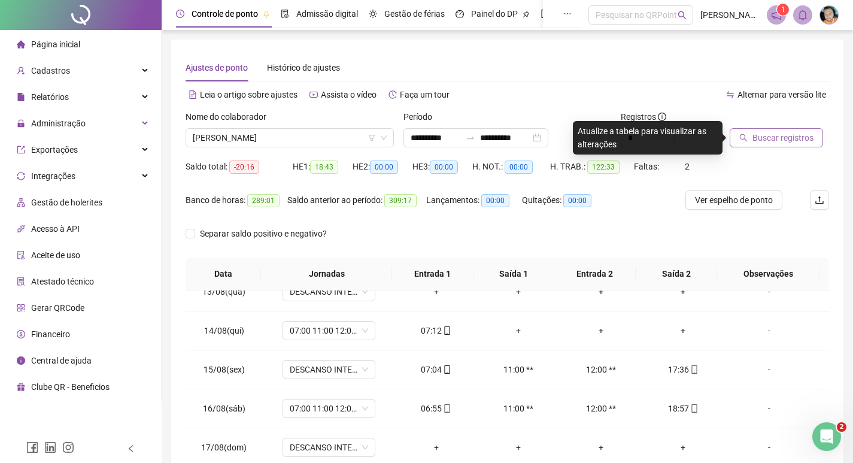
click at [771, 142] on span "Buscar registros" at bounding box center [783, 137] width 61 height 13
click at [773, 140] on span "Buscar registros" at bounding box center [783, 137] width 61 height 13
click at [755, 137] on span "Buscar registros" at bounding box center [783, 137] width 61 height 13
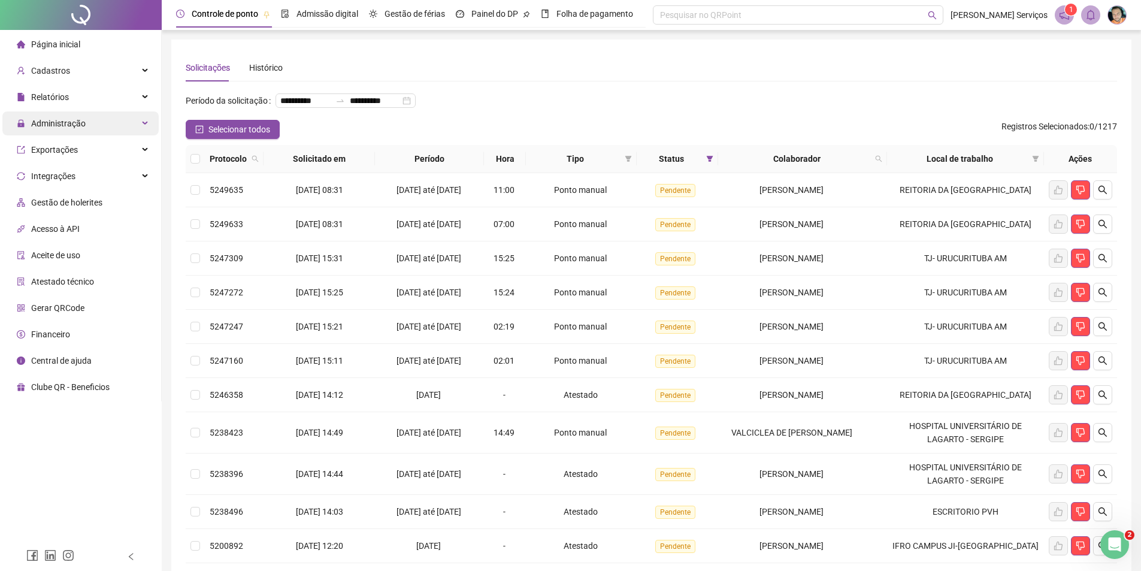
click at [57, 128] on span "Administração" at bounding box center [58, 124] width 55 height 10
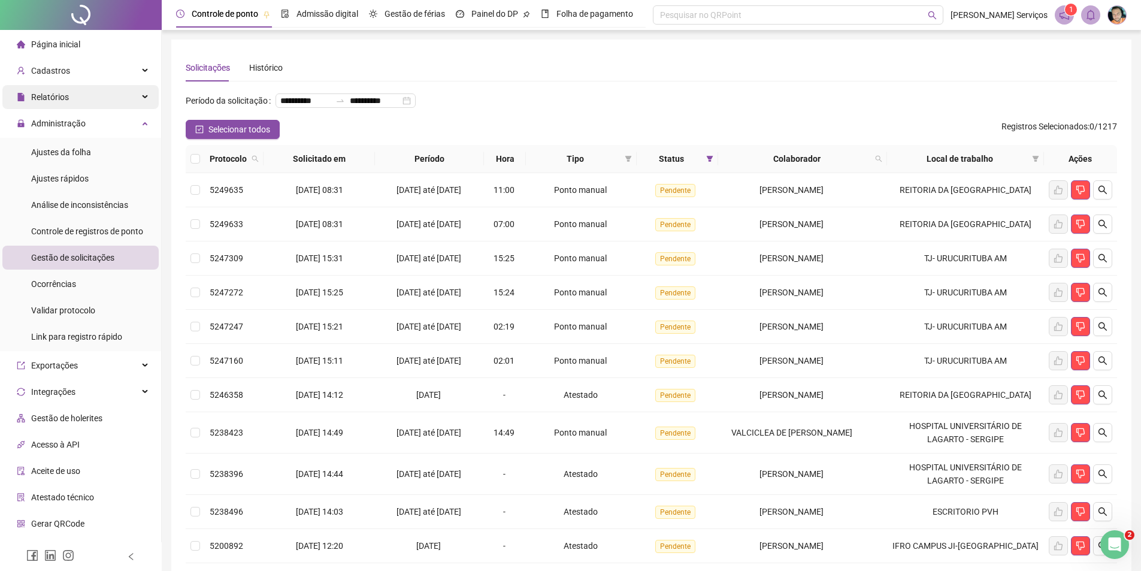
click at [40, 98] on span "Relatórios" at bounding box center [50, 97] width 38 height 10
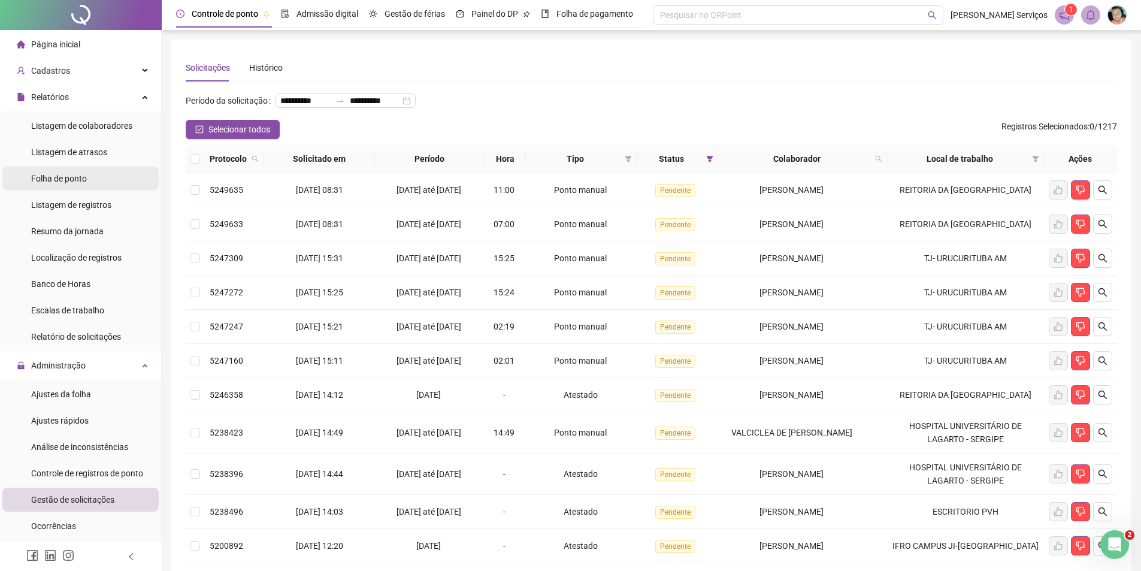
click at [65, 175] on span "Folha de ponto" at bounding box center [59, 179] width 56 height 10
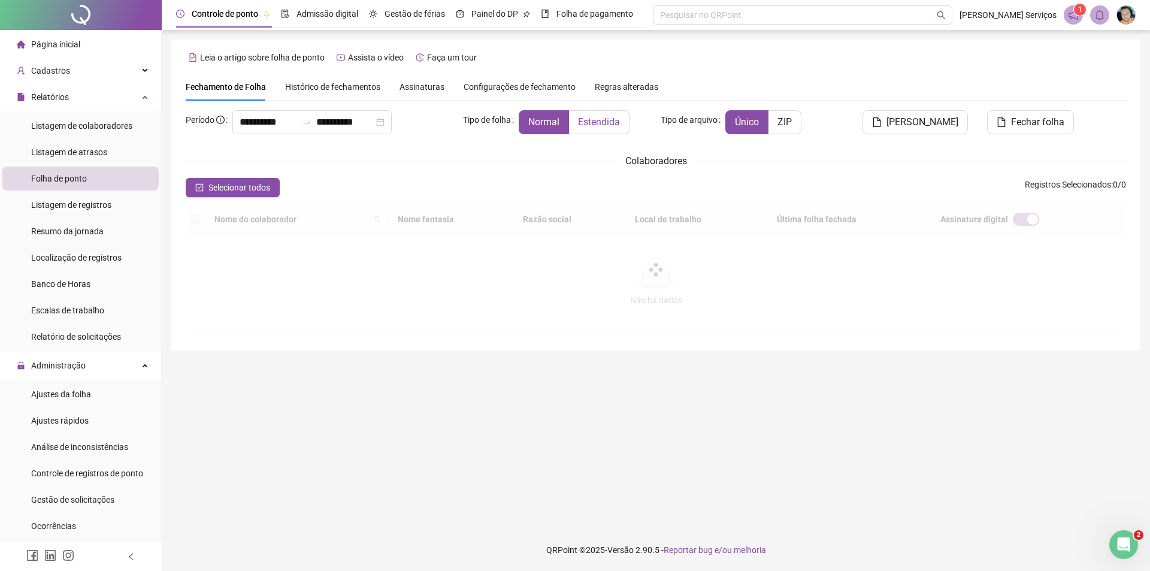
click at [614, 128] on label "Estendida" at bounding box center [599, 122] width 60 height 24
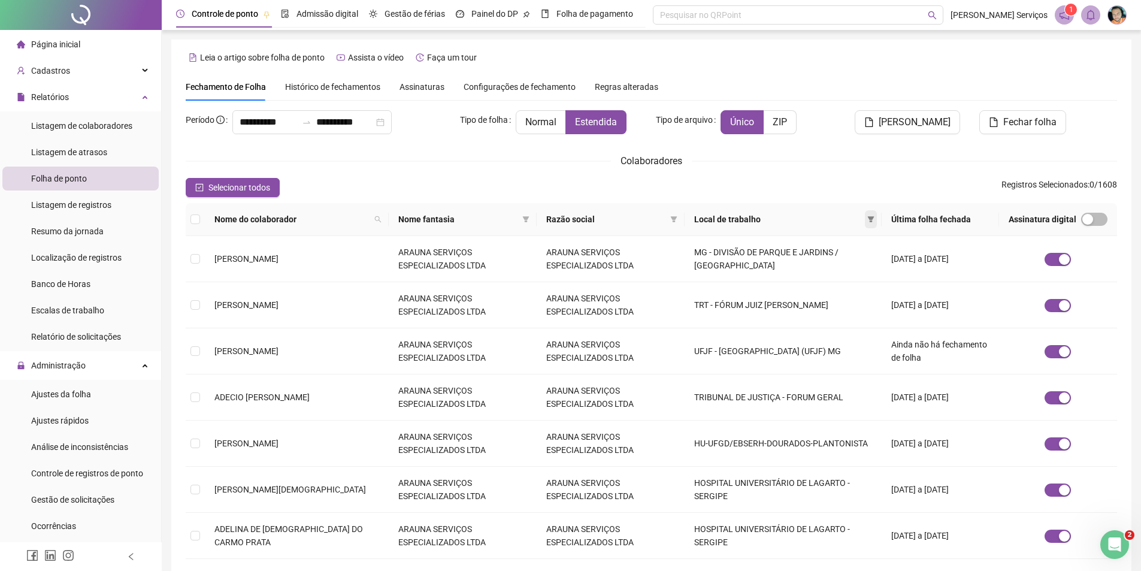
click at [867, 216] on icon "filter" at bounding box center [870, 219] width 7 height 7
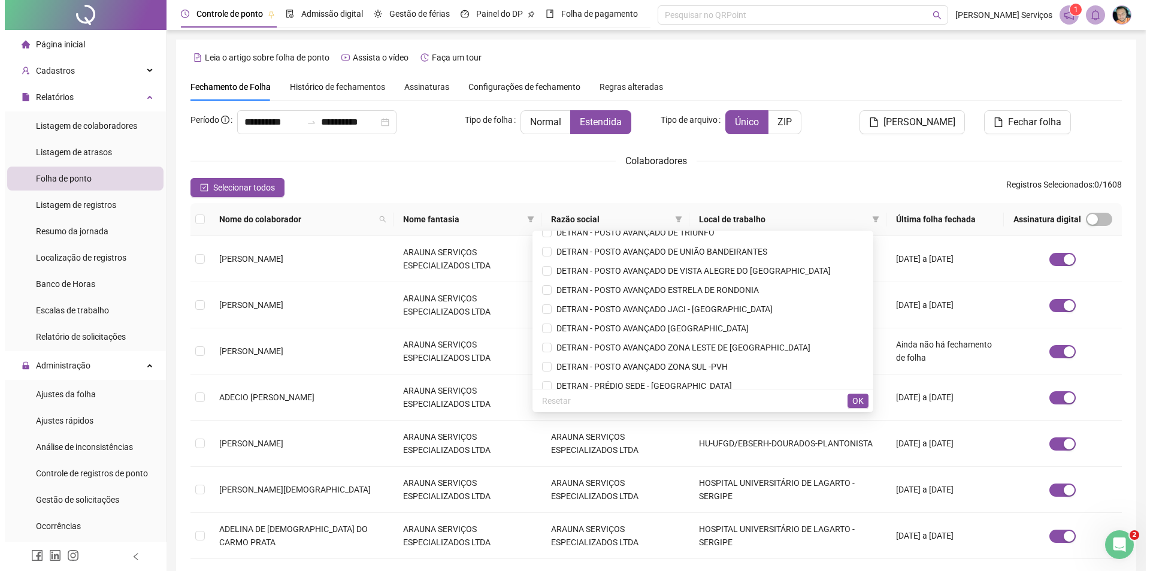
scroll to position [1497, 0]
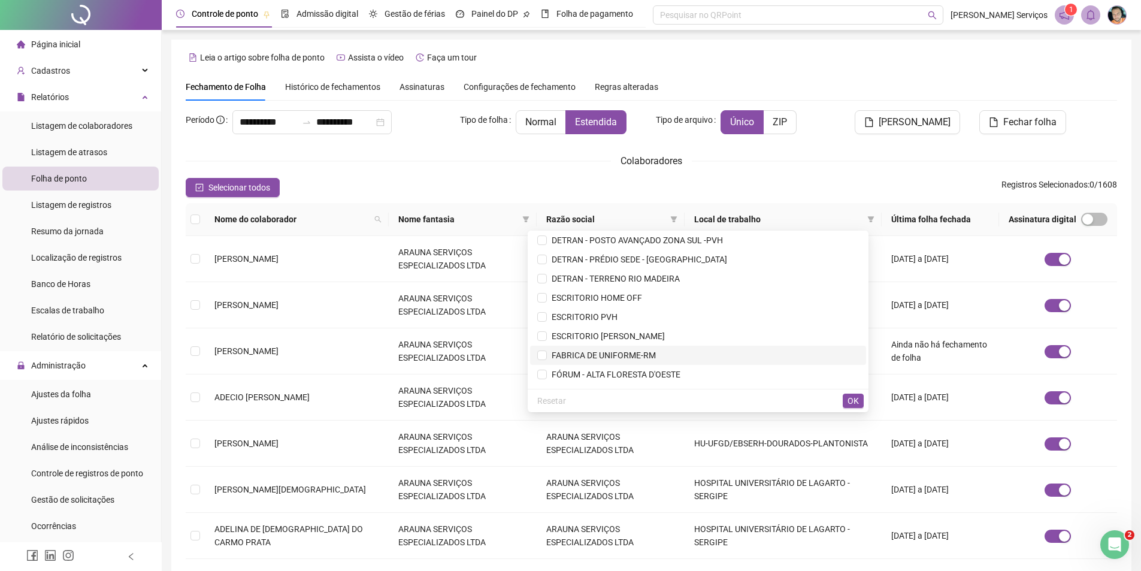
click at [636, 350] on span "FABRICA DE UNIFORME-RM" at bounding box center [601, 355] width 109 height 10
click at [850, 398] on span "OK" at bounding box center [852, 400] width 11 height 13
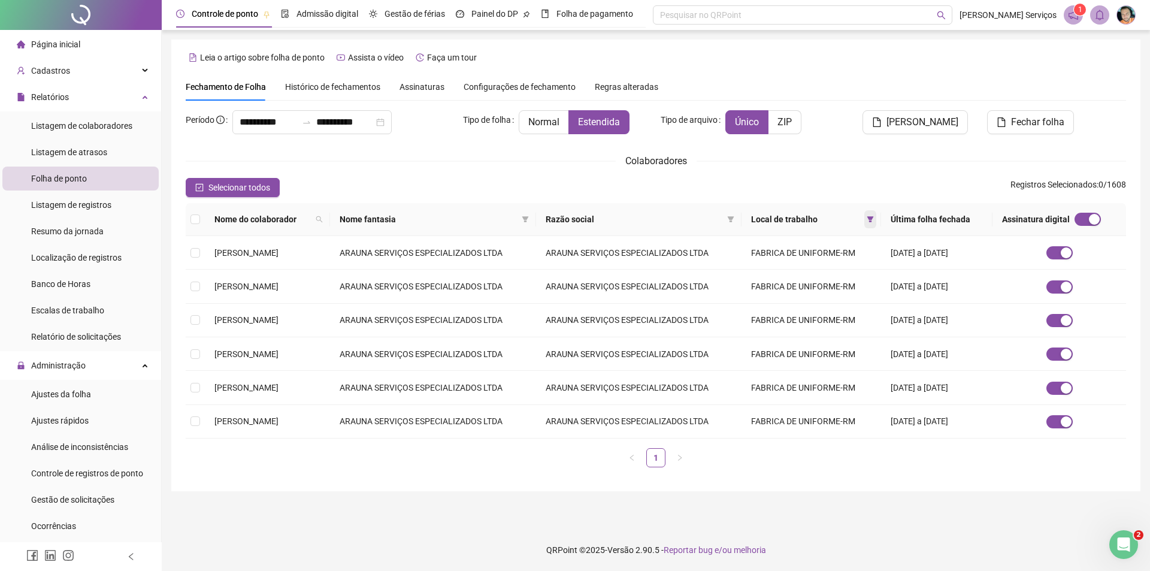
click at [870, 217] on icon "filter" at bounding box center [870, 219] width 7 height 6
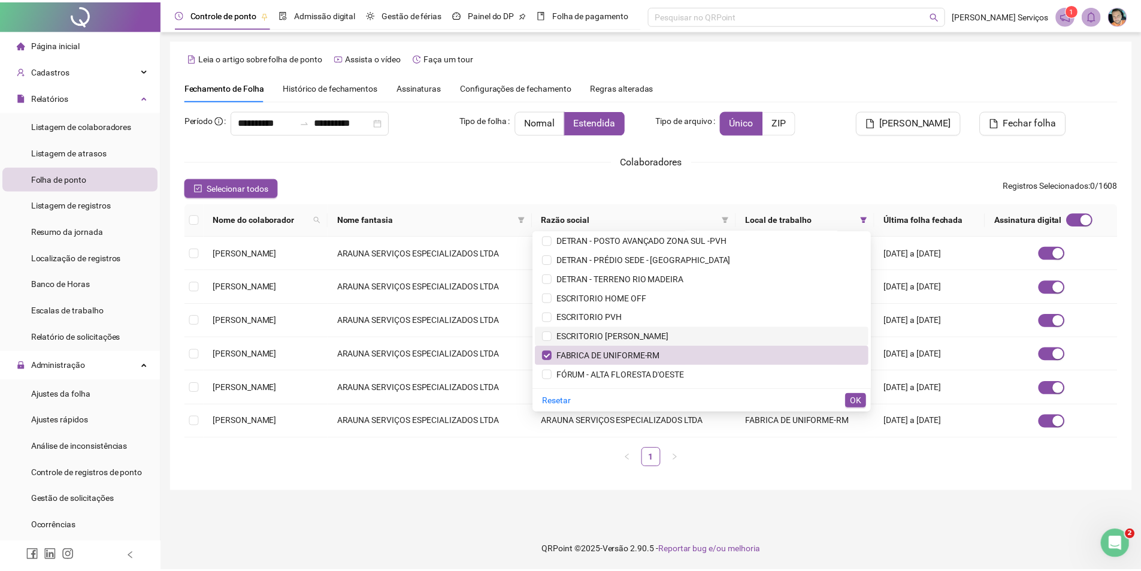
scroll to position [1518, 0]
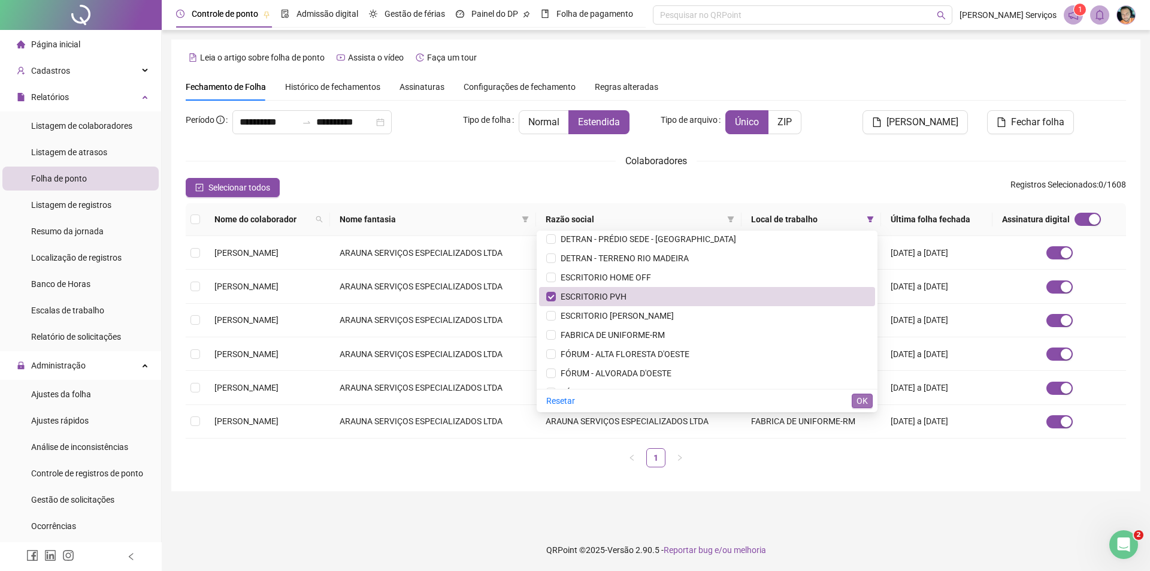
click at [862, 401] on span "OK" at bounding box center [861, 400] width 11 height 13
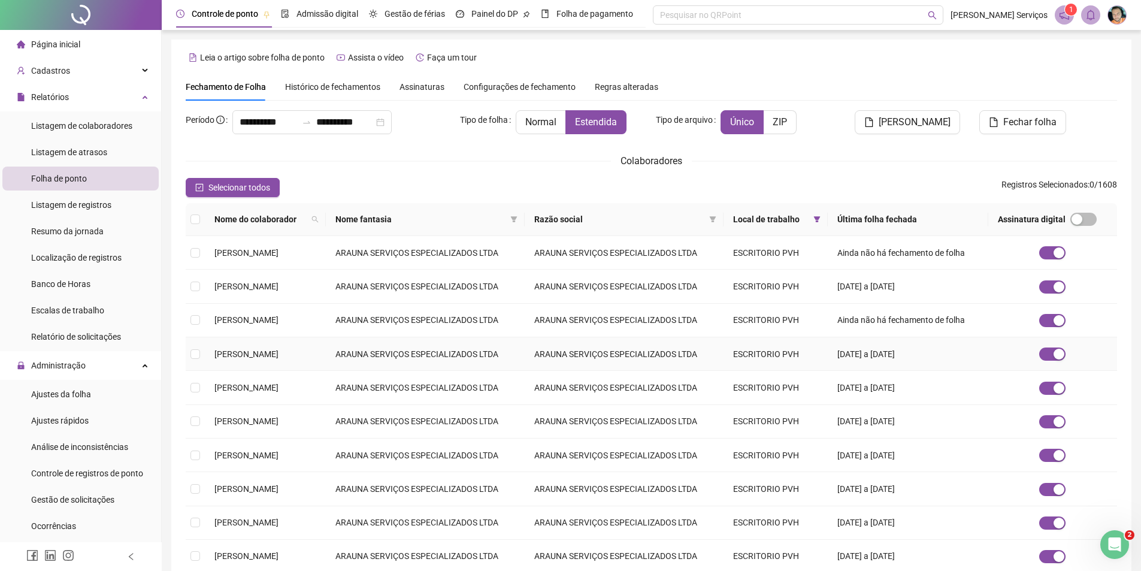
scroll to position [60, 0]
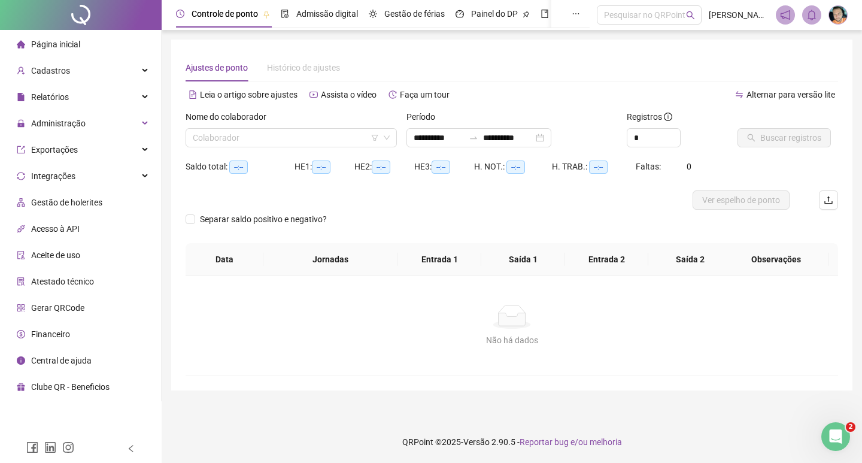
type input "**********"
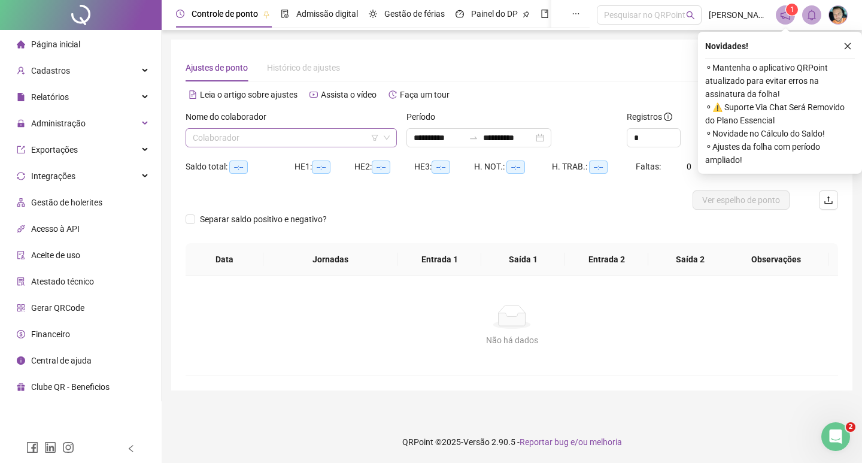
click at [249, 132] on input "search" at bounding box center [286, 138] width 186 height 18
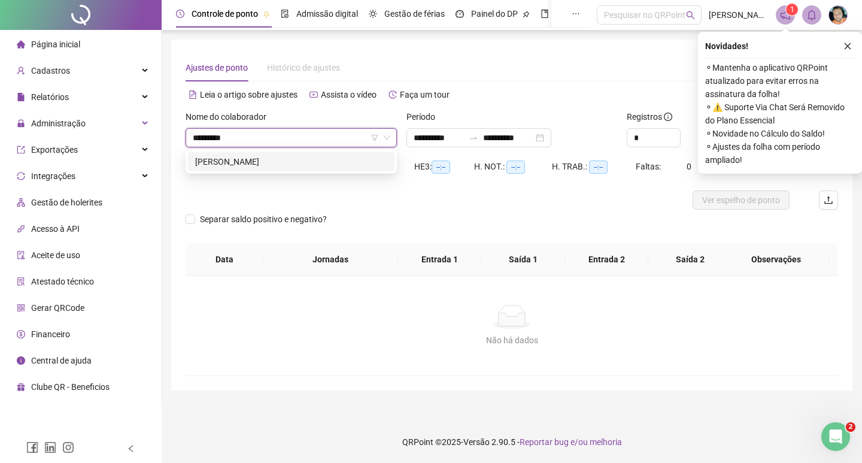
type input "**********"
click at [290, 165] on div "[PERSON_NAME]" at bounding box center [291, 161] width 192 height 13
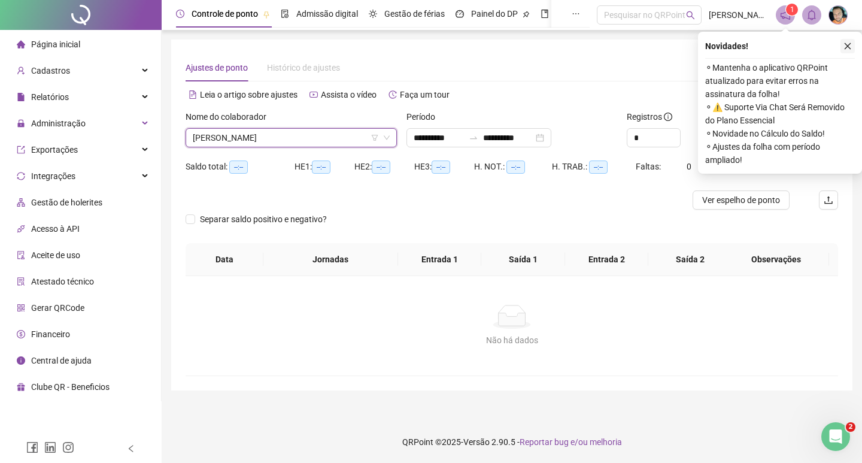
click at [850, 46] on icon "close" at bounding box center [848, 46] width 8 height 8
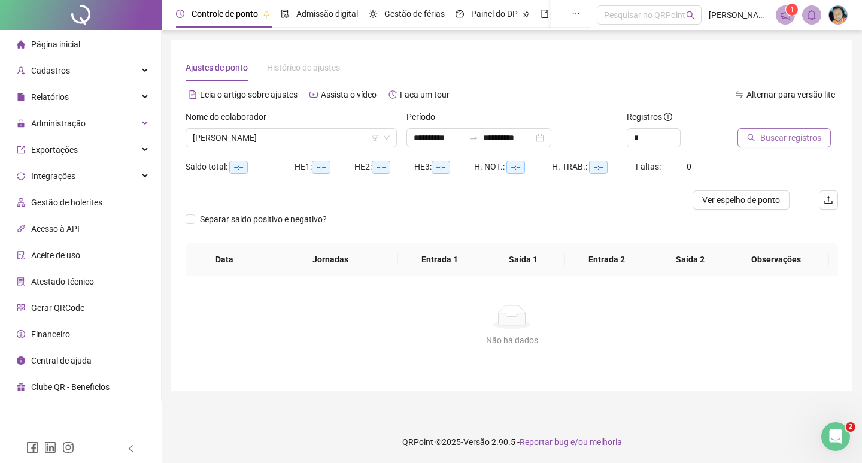
click at [787, 132] on span "Buscar registros" at bounding box center [791, 137] width 61 height 13
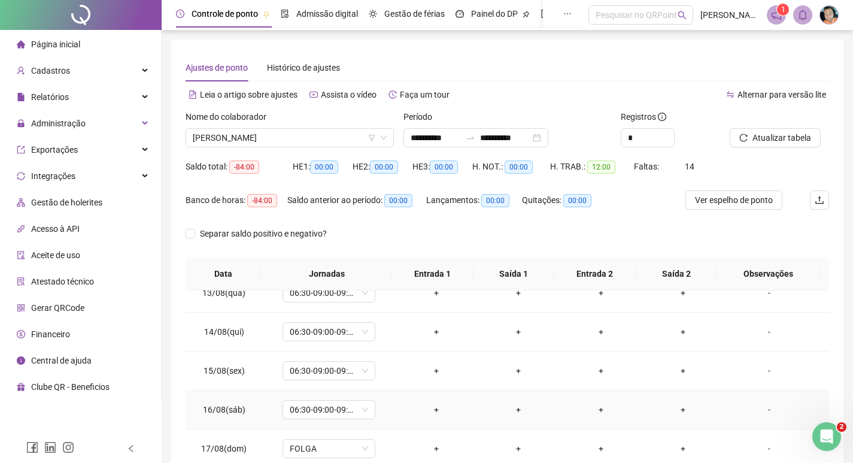
scroll to position [60, 0]
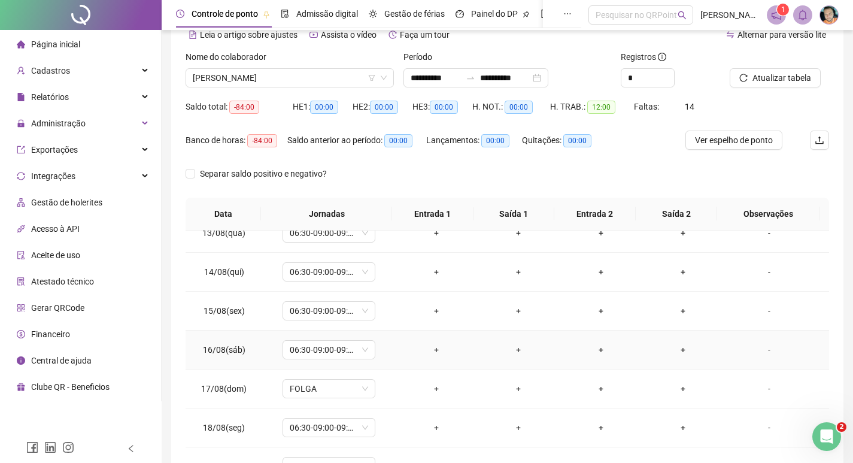
click at [764, 354] on div "-" at bounding box center [769, 349] width 71 height 13
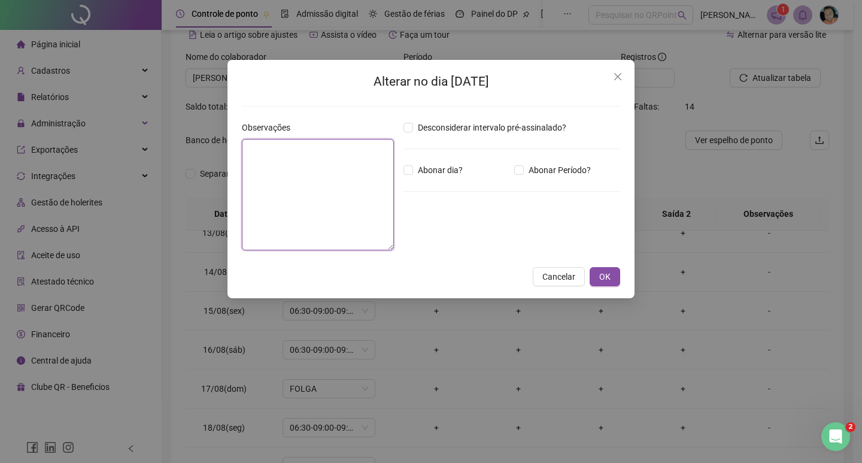
click at [376, 226] on textarea at bounding box center [318, 194] width 152 height 111
type textarea "*****"
click at [600, 281] on span "OK" at bounding box center [605, 276] width 11 height 13
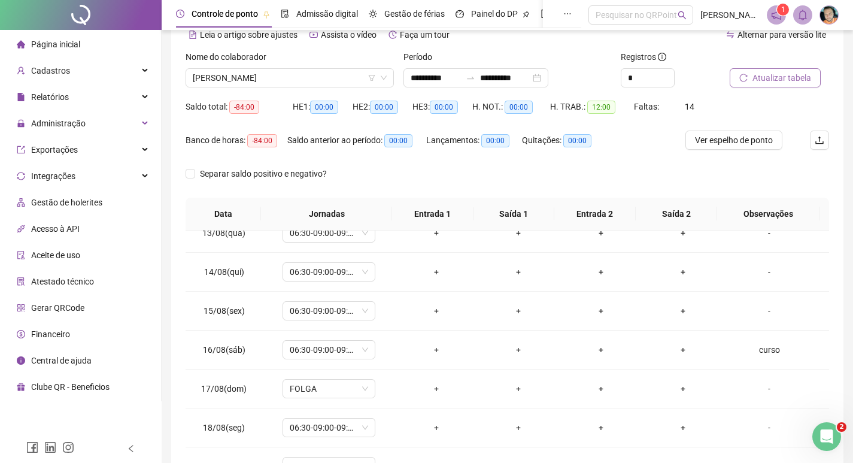
click at [794, 78] on span "Atualizar tabela" at bounding box center [782, 77] width 59 height 13
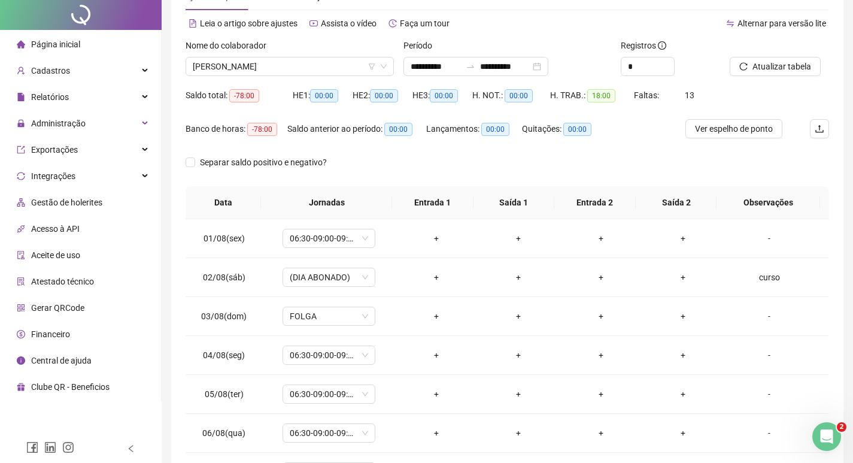
scroll to position [0, 0]
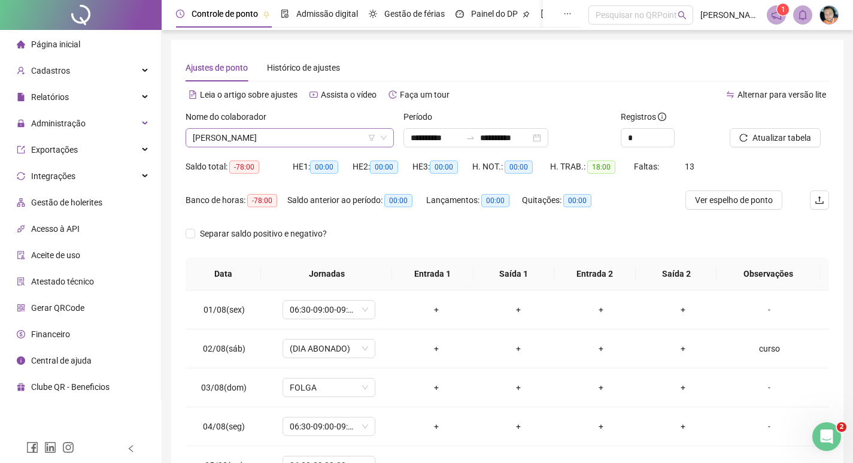
click at [243, 135] on span "[PERSON_NAME]" at bounding box center [290, 138] width 194 height 18
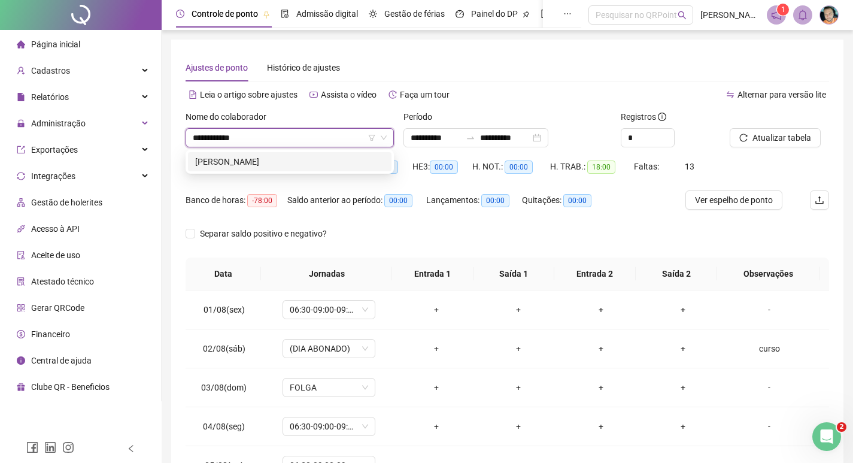
type input "**********"
click at [248, 159] on div "[PERSON_NAME]" at bounding box center [289, 161] width 189 height 13
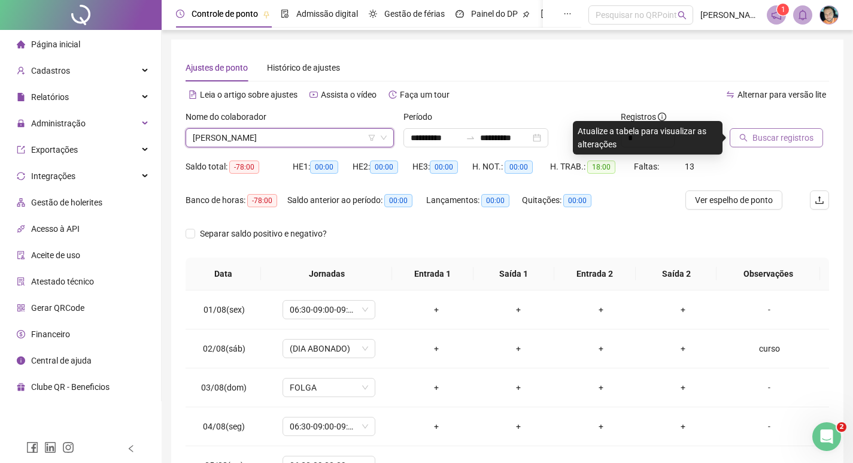
click at [768, 138] on span "Buscar registros" at bounding box center [783, 137] width 61 height 13
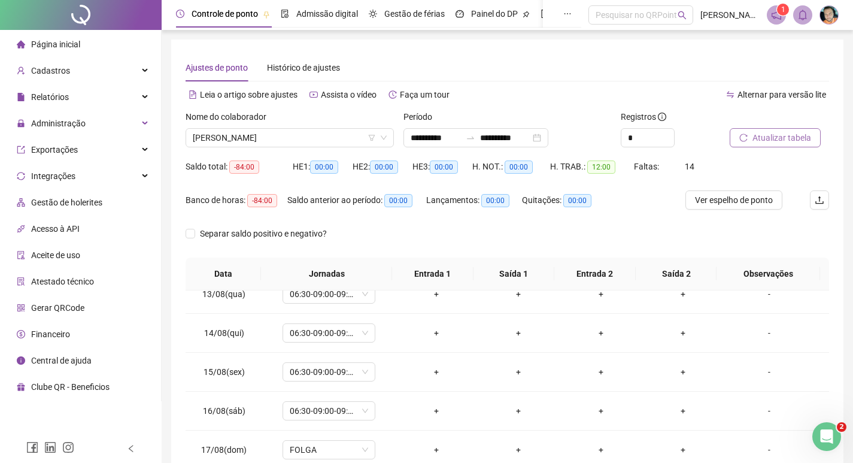
scroll to position [484, 0]
click at [762, 409] on div "-" at bounding box center [769, 409] width 71 height 13
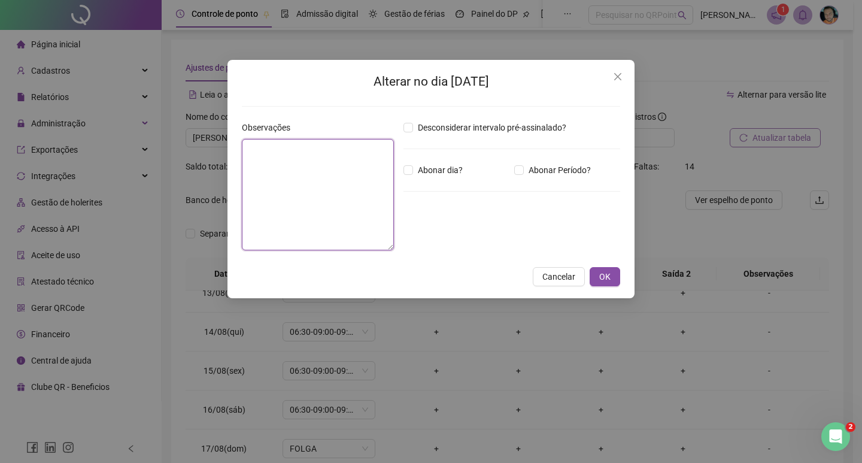
click at [298, 203] on textarea at bounding box center [318, 194] width 152 height 111
type textarea "*****"
click at [594, 273] on button "OK" at bounding box center [605, 276] width 31 height 19
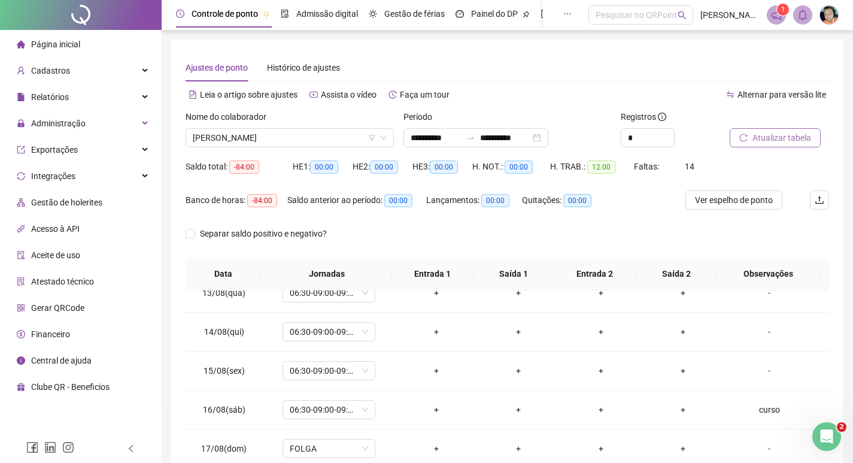
click at [754, 140] on span "Atualizar tabela" at bounding box center [782, 137] width 59 height 13
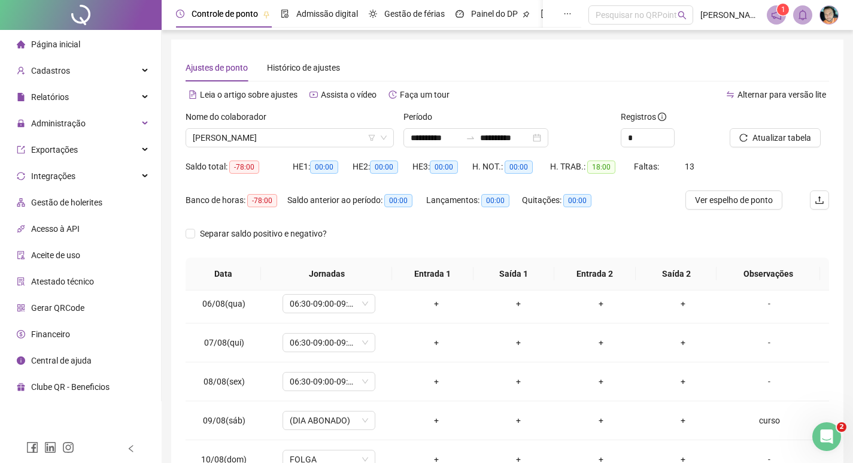
scroll to position [299, 0]
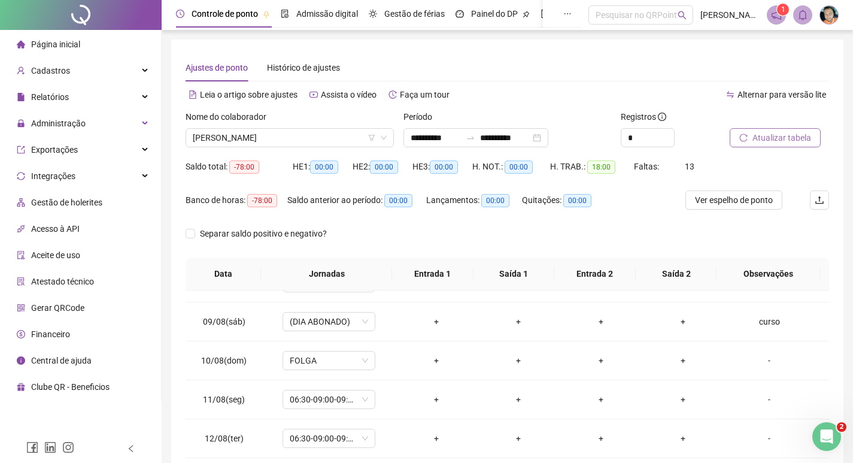
click at [804, 146] on button "Atualizar tabela" at bounding box center [775, 137] width 91 height 19
